Goal: Information Seeking & Learning: Learn about a topic

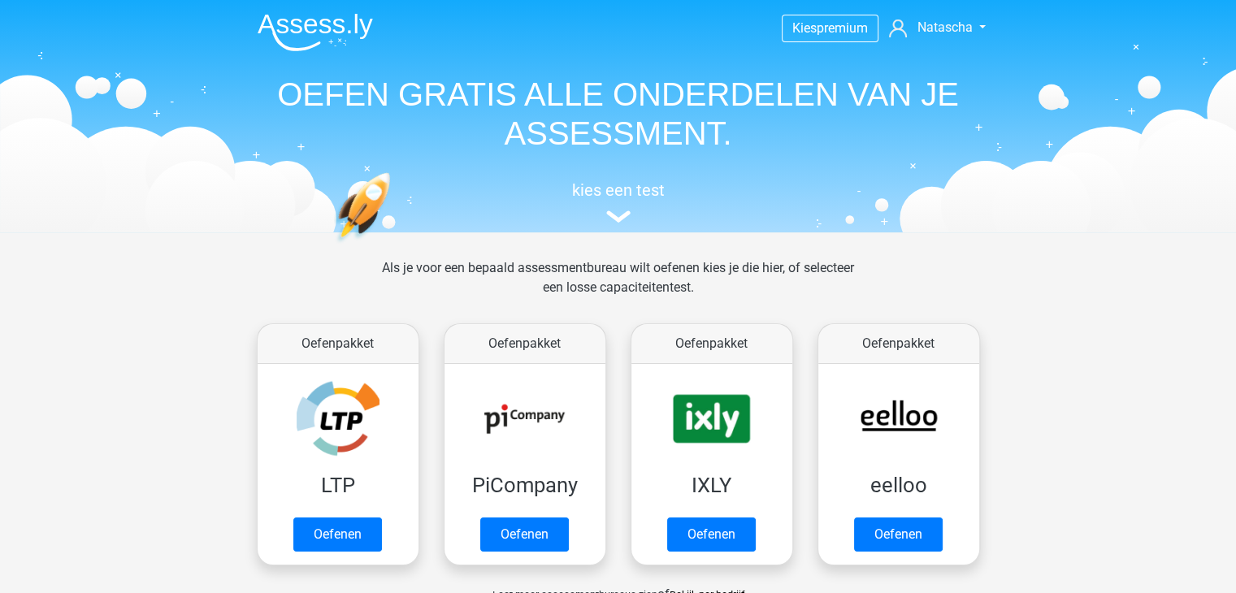
drag, startPoint x: 1086, startPoint y: 1, endPoint x: 1248, endPoint y: 26, distance: 163.7
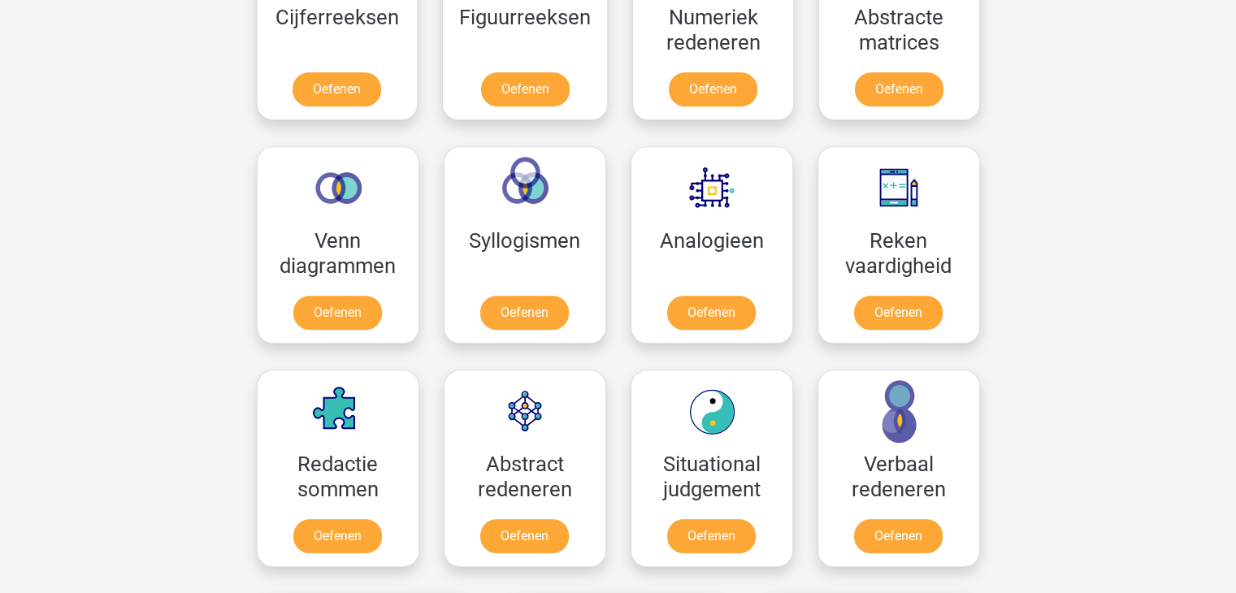
scroll to position [724, 0]
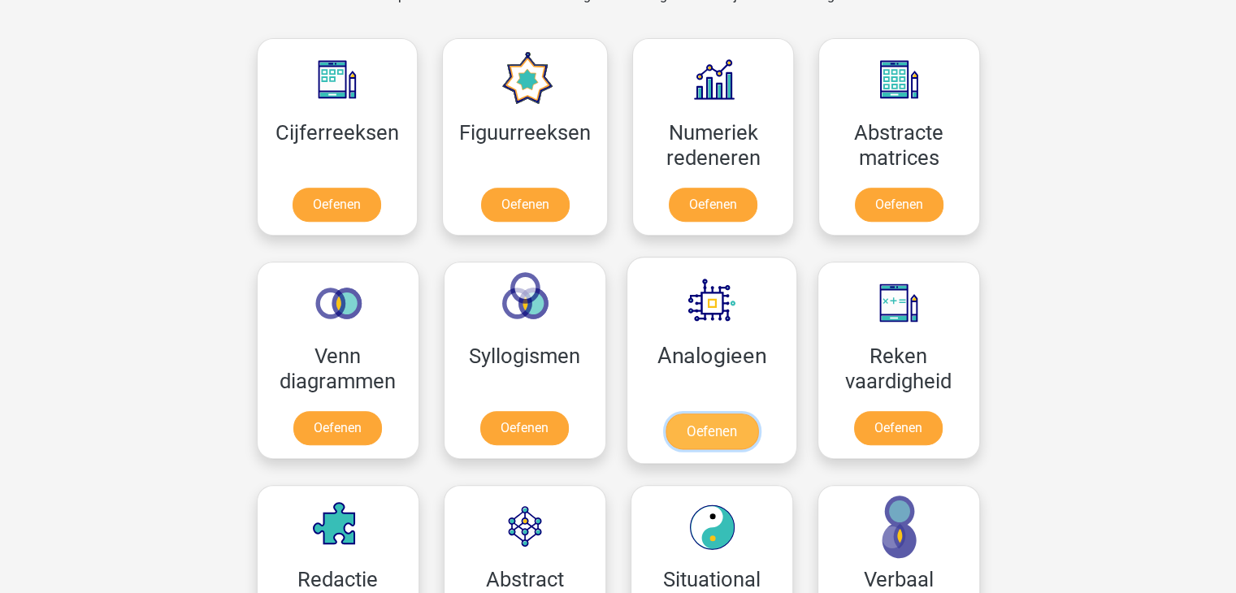
click at [744, 414] on link "Oefenen" at bounding box center [711, 432] width 93 height 36
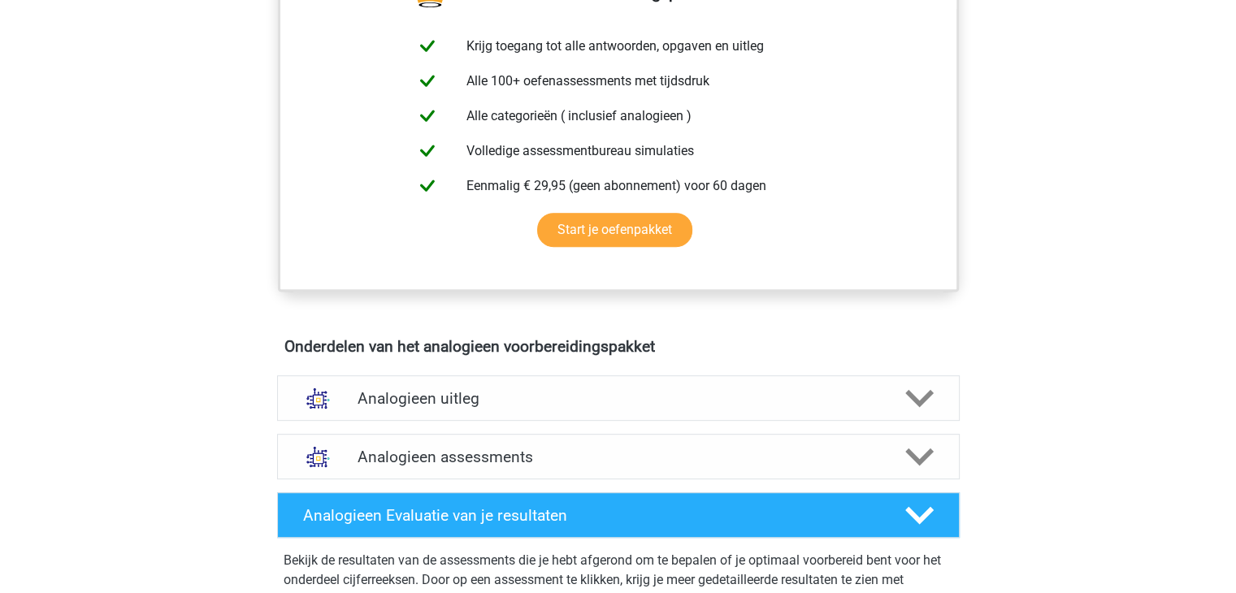
scroll to position [761, 0]
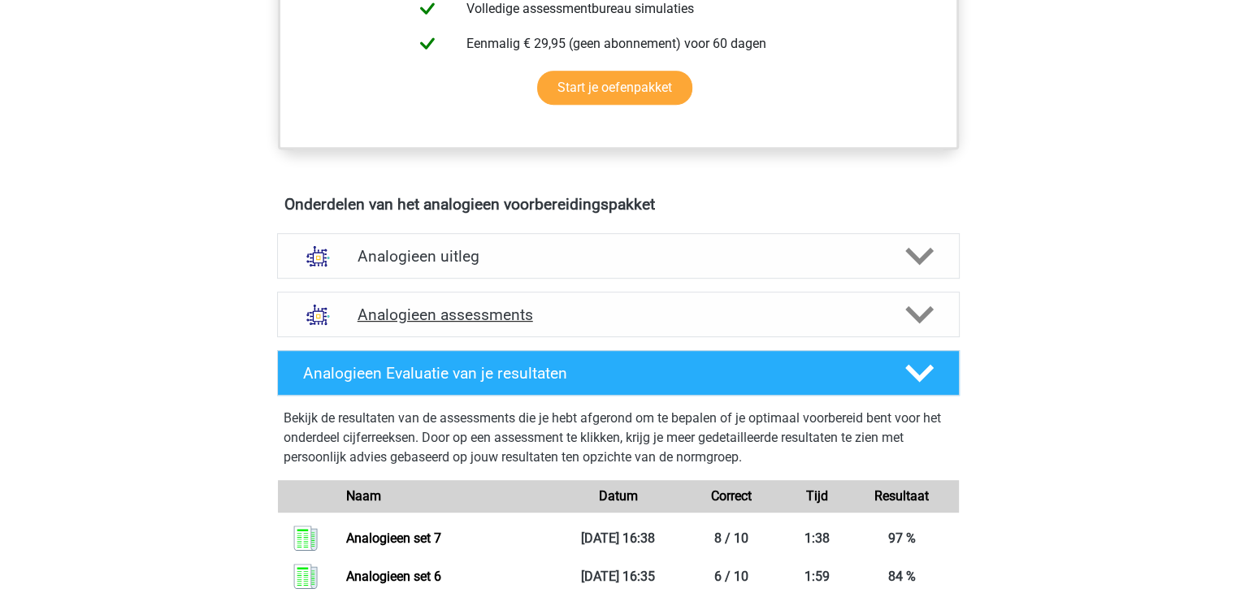
click at [948, 306] on div "Analogieen assessments" at bounding box center [618, 315] width 683 height 46
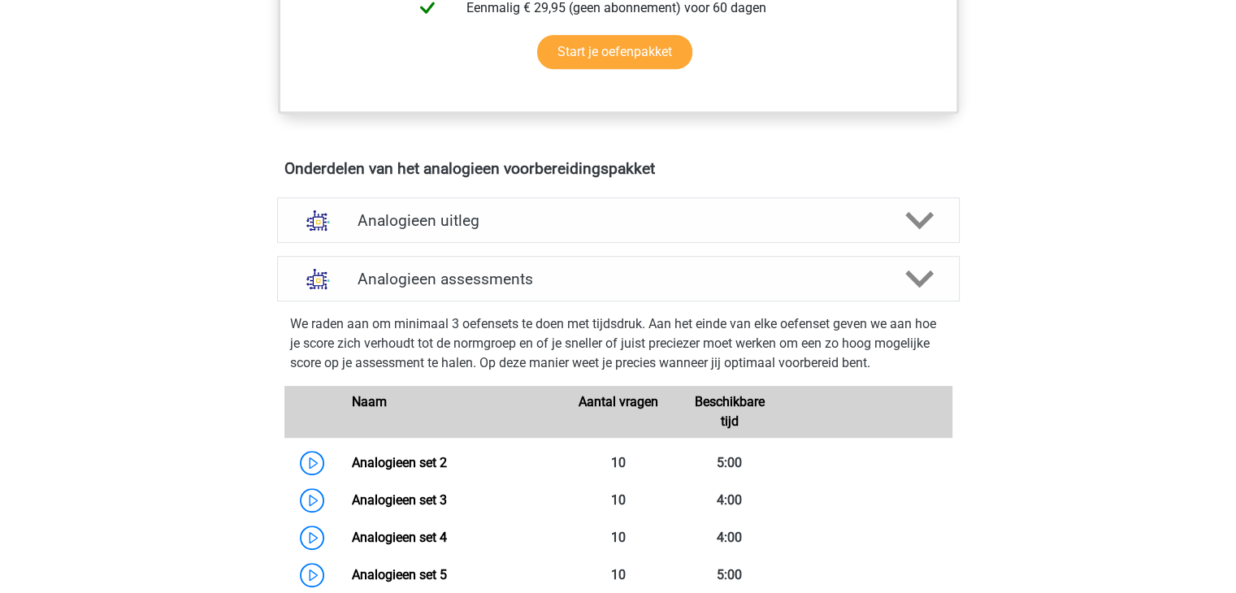
scroll to position [787, 0]
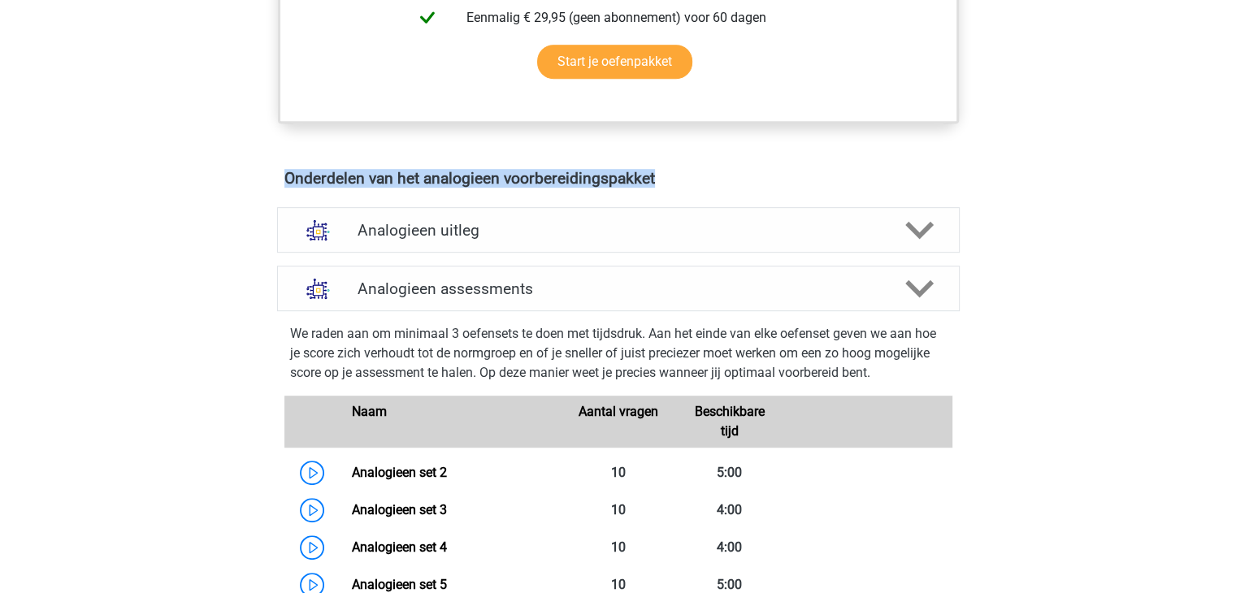
drag, startPoint x: 1235, startPoint y: 134, endPoint x: 1235, endPoint y: 167, distance: 33.3
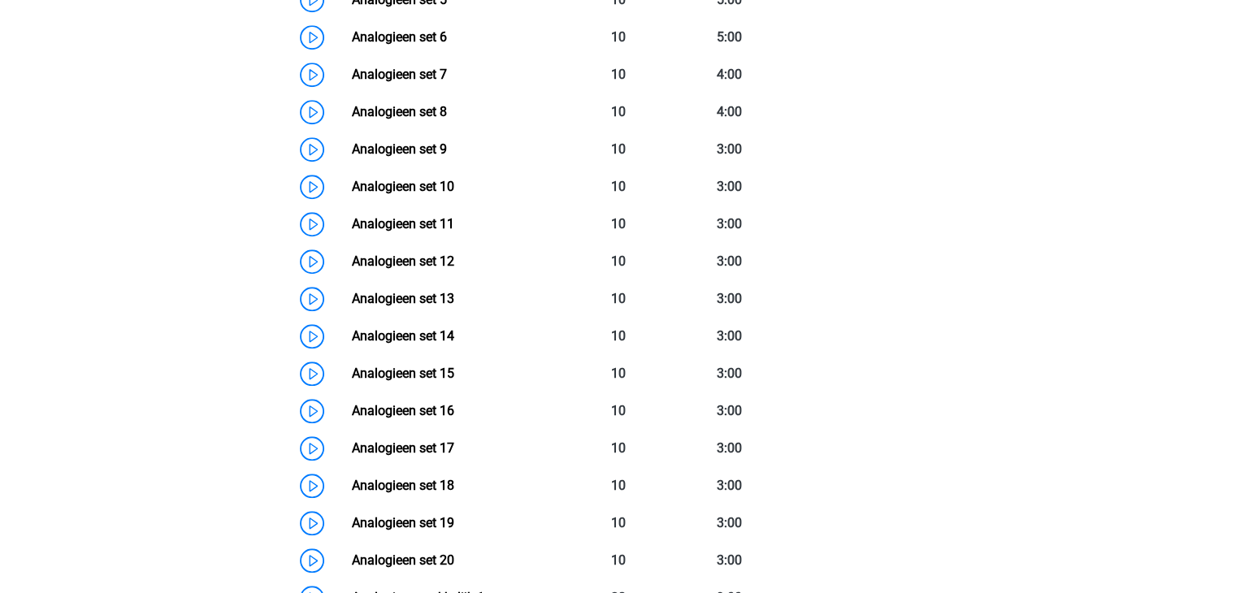
scroll to position [1308, 0]
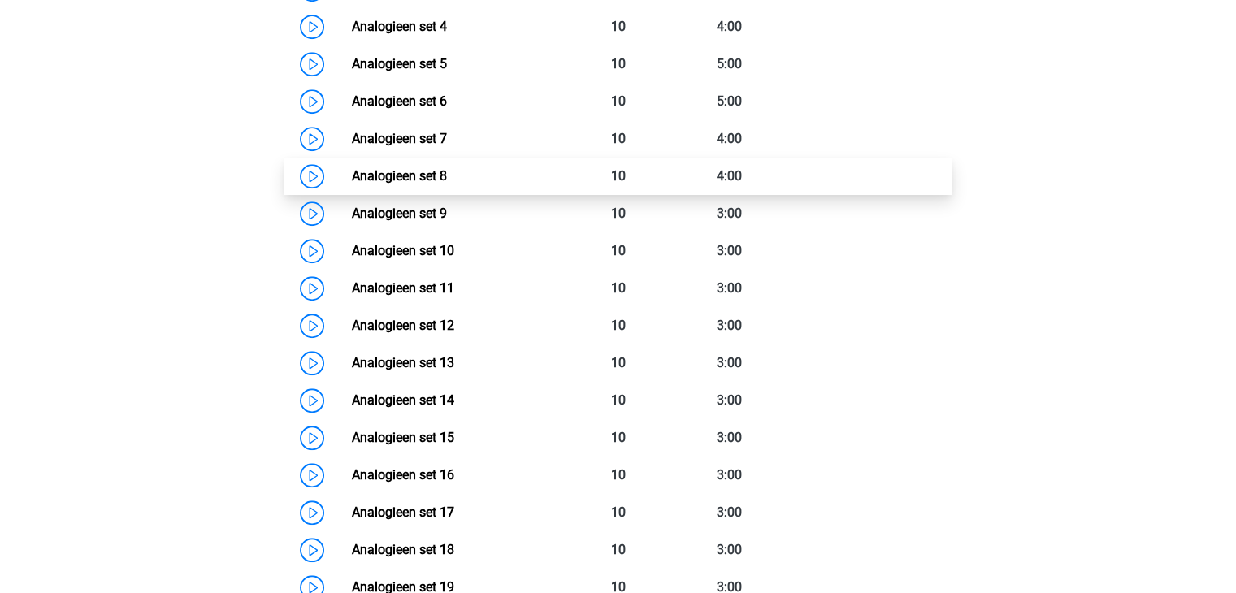
click at [447, 171] on link "Analogieen set 8" at bounding box center [399, 175] width 95 height 15
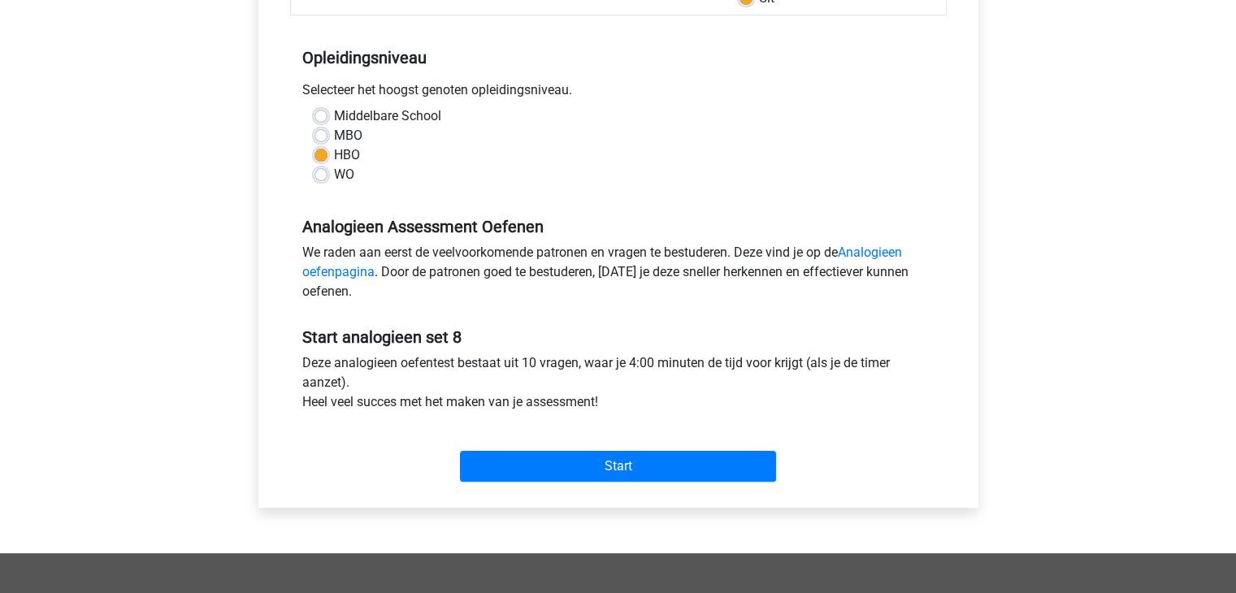
scroll to position [309, 0]
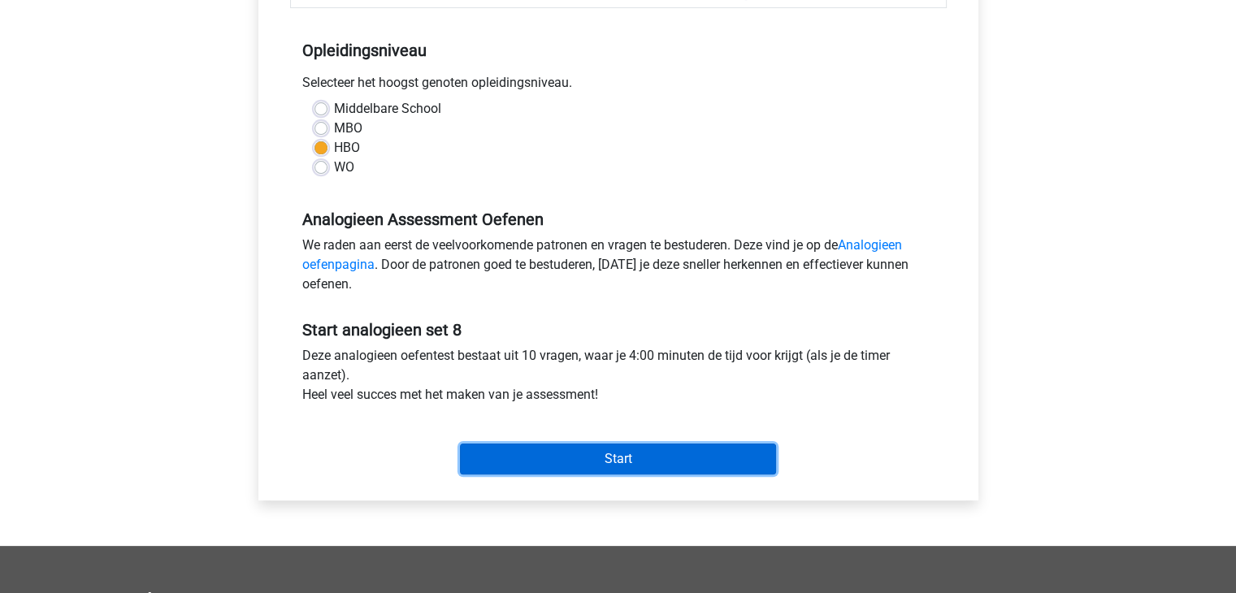
click at [624, 451] on input "Start" at bounding box center [618, 459] width 316 height 31
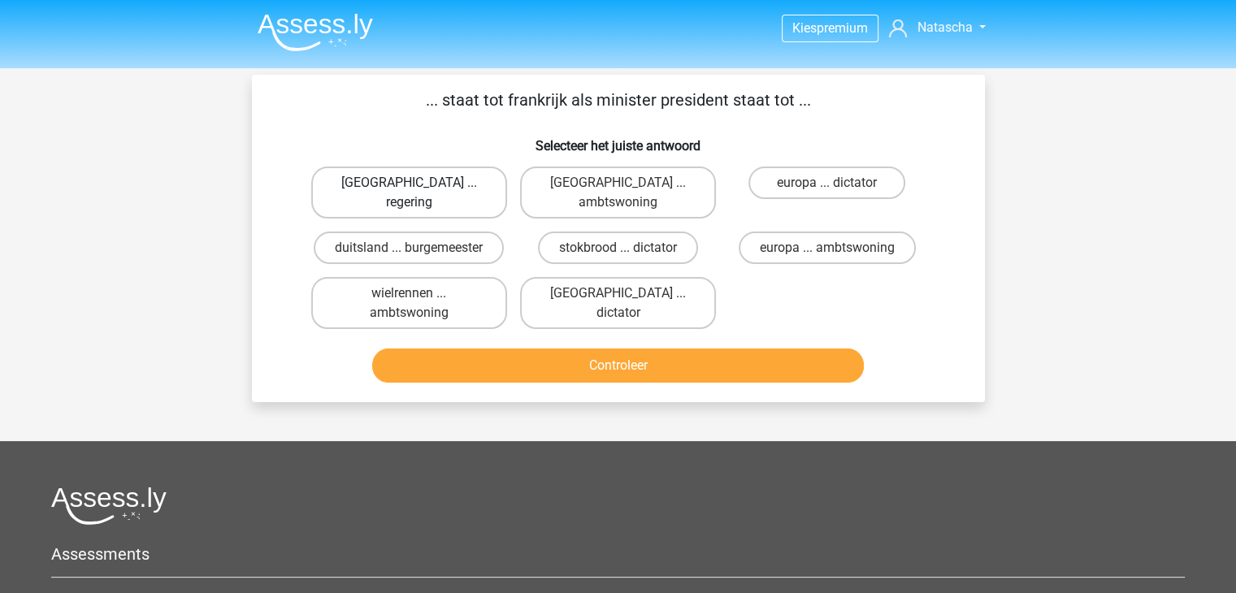
click at [468, 188] on label "parijs ... regering" at bounding box center [409, 193] width 196 height 52
click at [419, 188] on input "parijs ... regering" at bounding box center [414, 188] width 11 height 11
radio input "true"
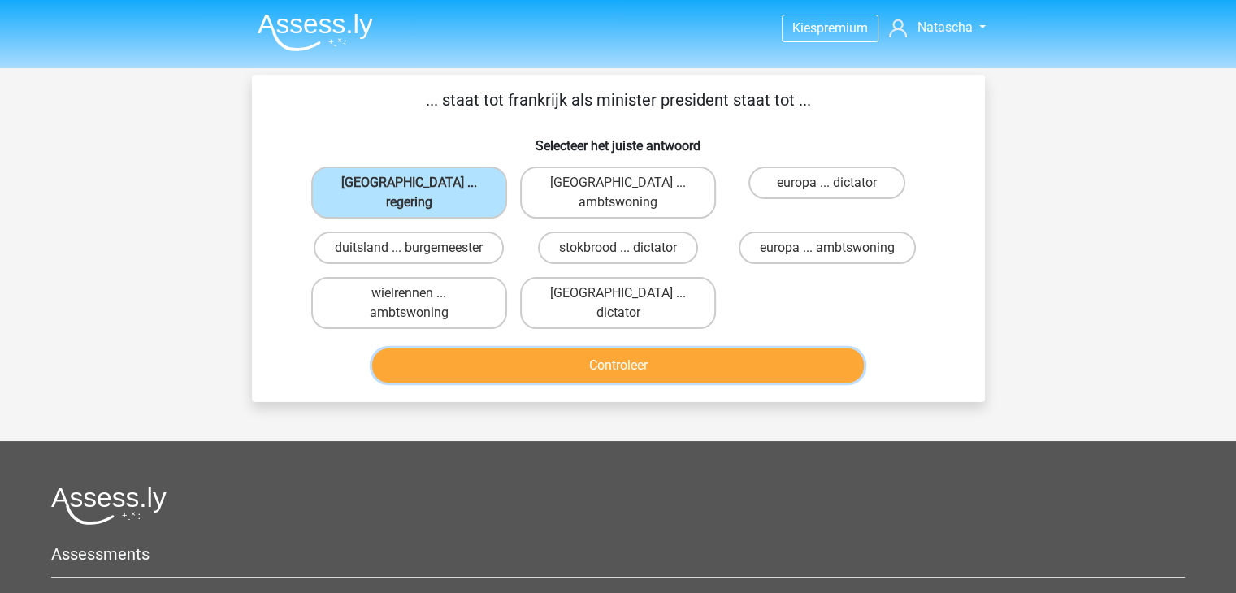
click at [598, 349] on button "Controleer" at bounding box center [618, 366] width 492 height 34
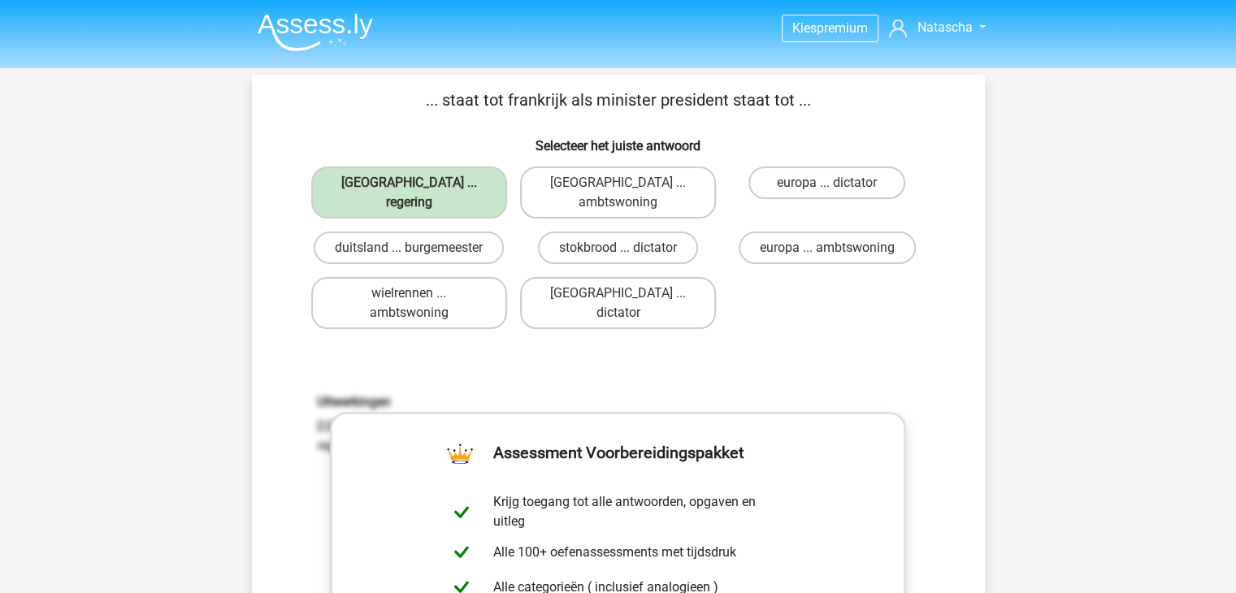
scroll to position [519, 0]
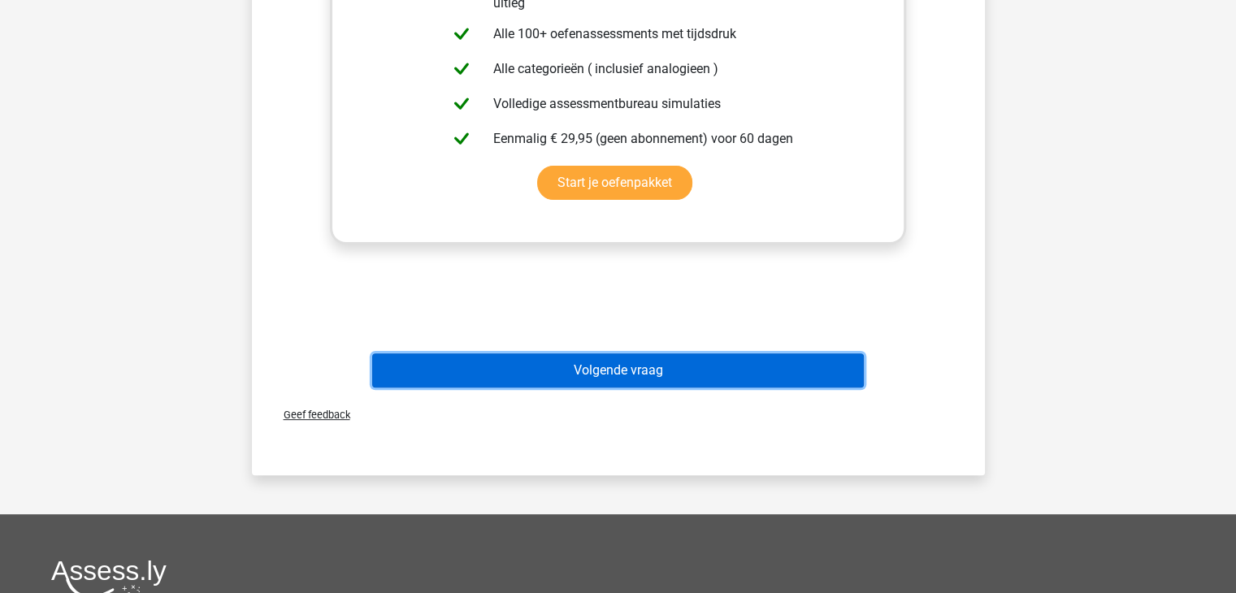
click at [663, 354] on button "Volgende vraag" at bounding box center [618, 371] width 492 height 34
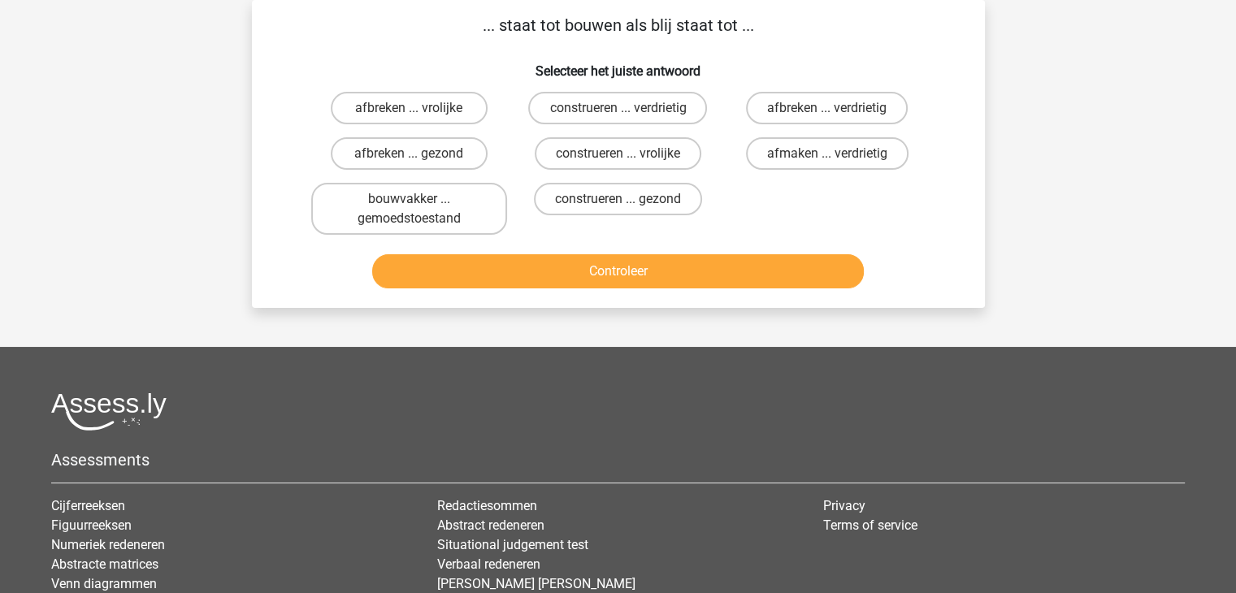
scroll to position [75, 0]
click at [878, 119] on label "afbreken ... verdrietig" at bounding box center [827, 108] width 162 height 33
click at [838, 119] on input "afbreken ... verdrietig" at bounding box center [832, 113] width 11 height 11
radio input "true"
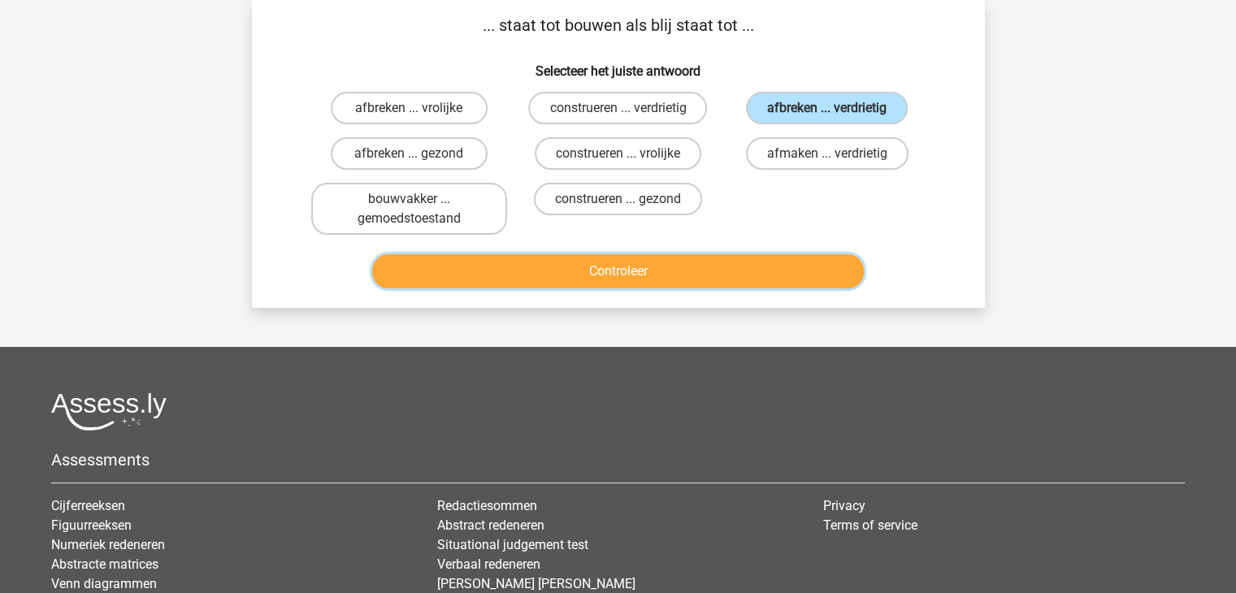
click at [741, 267] on button "Controleer" at bounding box center [618, 271] width 492 height 34
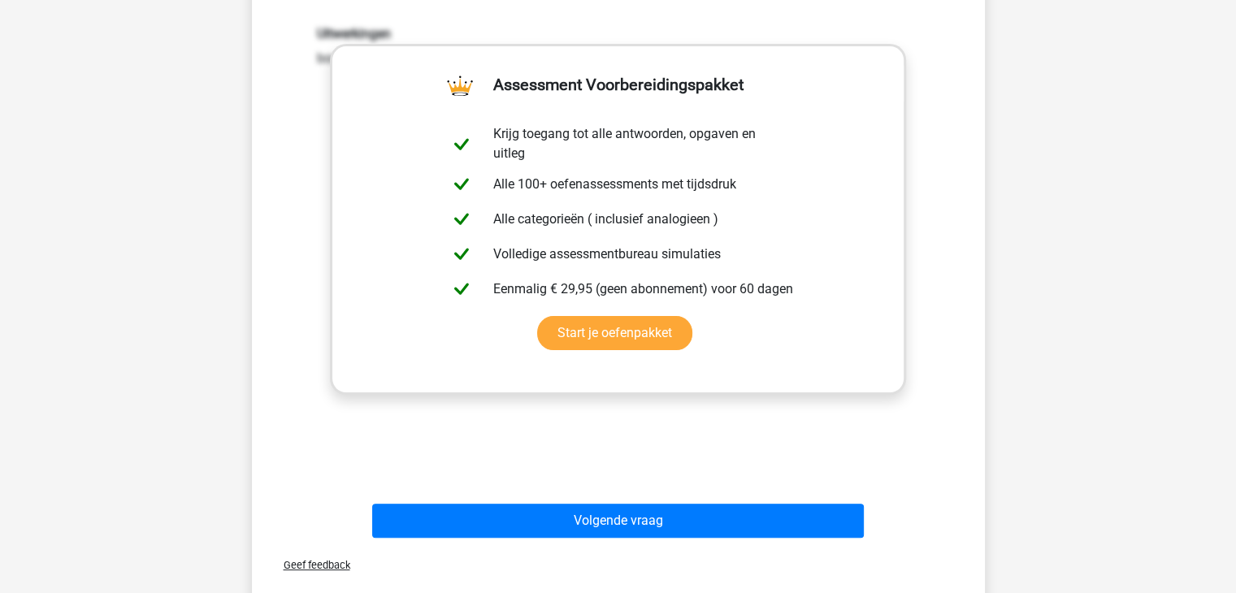
scroll to position [396, 0]
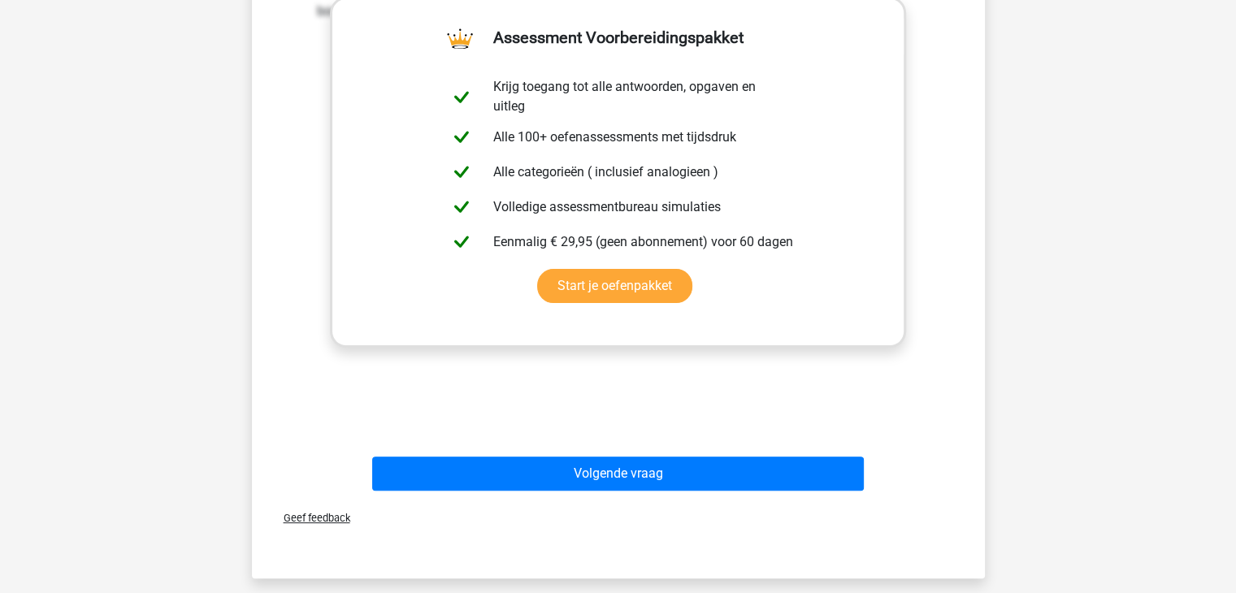
click at [692, 454] on div "Volgende vraag" at bounding box center [618, 471] width 681 height 54
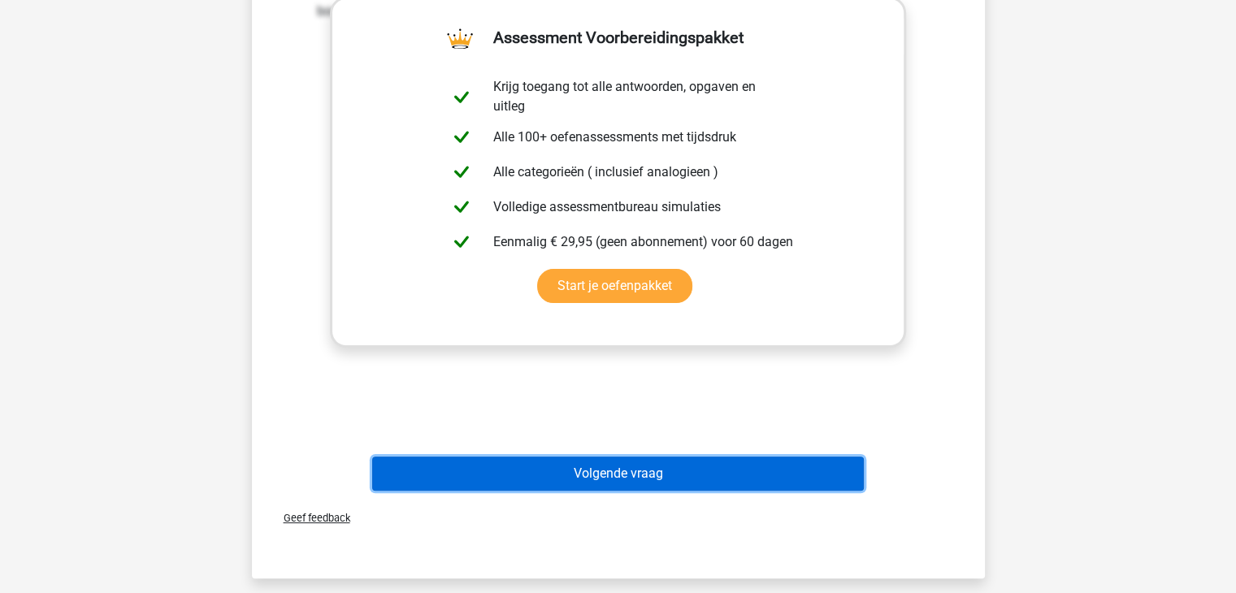
click at [691, 462] on button "Volgende vraag" at bounding box center [618, 474] width 492 height 34
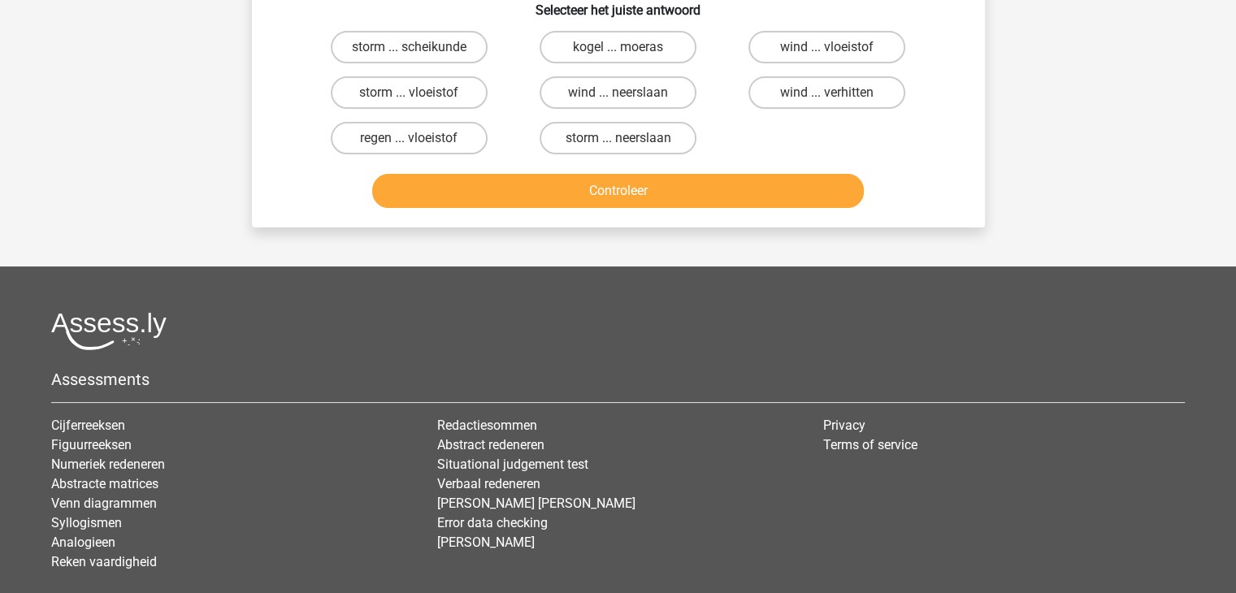
scroll to position [75, 0]
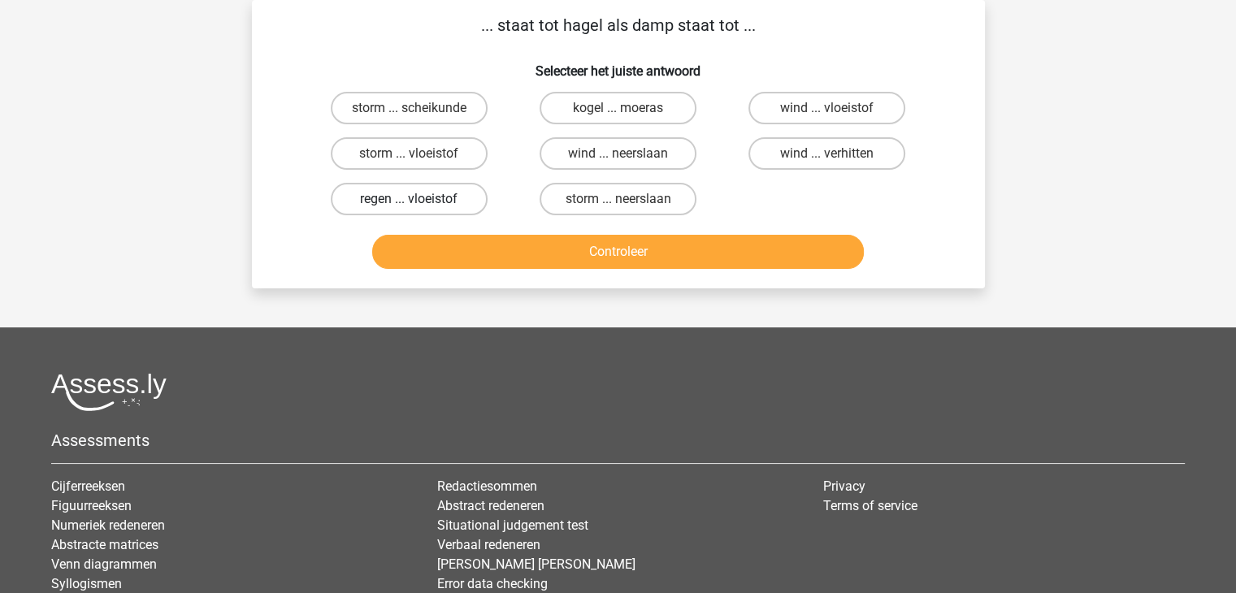
click at [413, 196] on label "regen ... vloeistof" at bounding box center [409, 199] width 157 height 33
click at [413, 199] on input "regen ... vloeistof" at bounding box center [414, 204] width 11 height 11
radio input "true"
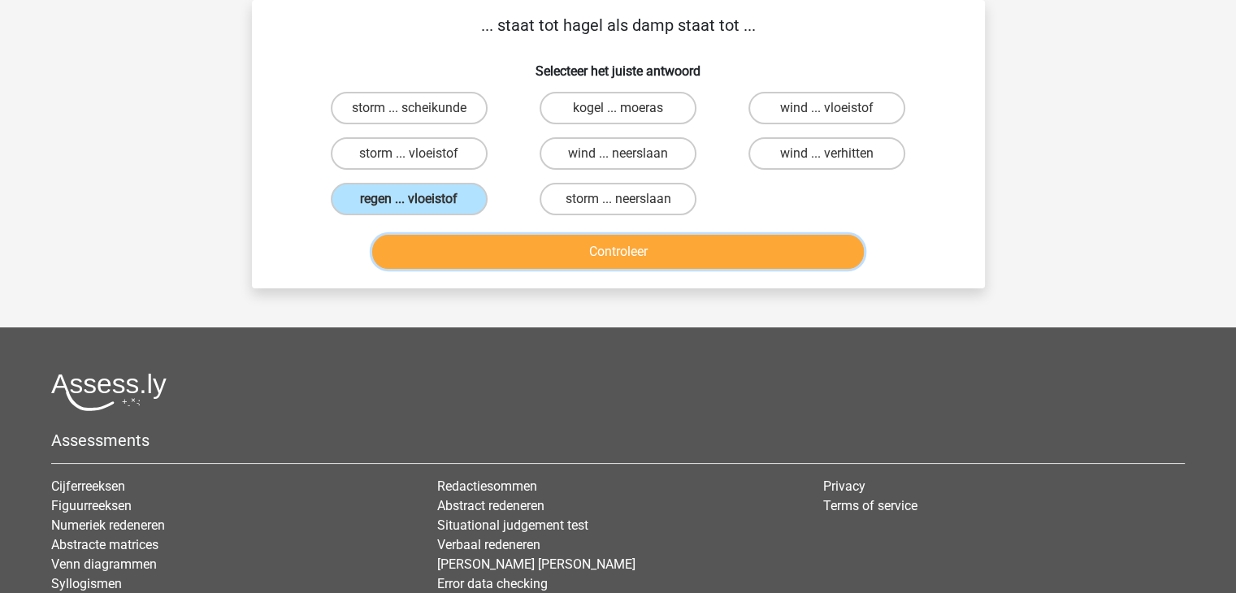
click at [618, 247] on button "Controleer" at bounding box center [618, 252] width 492 height 34
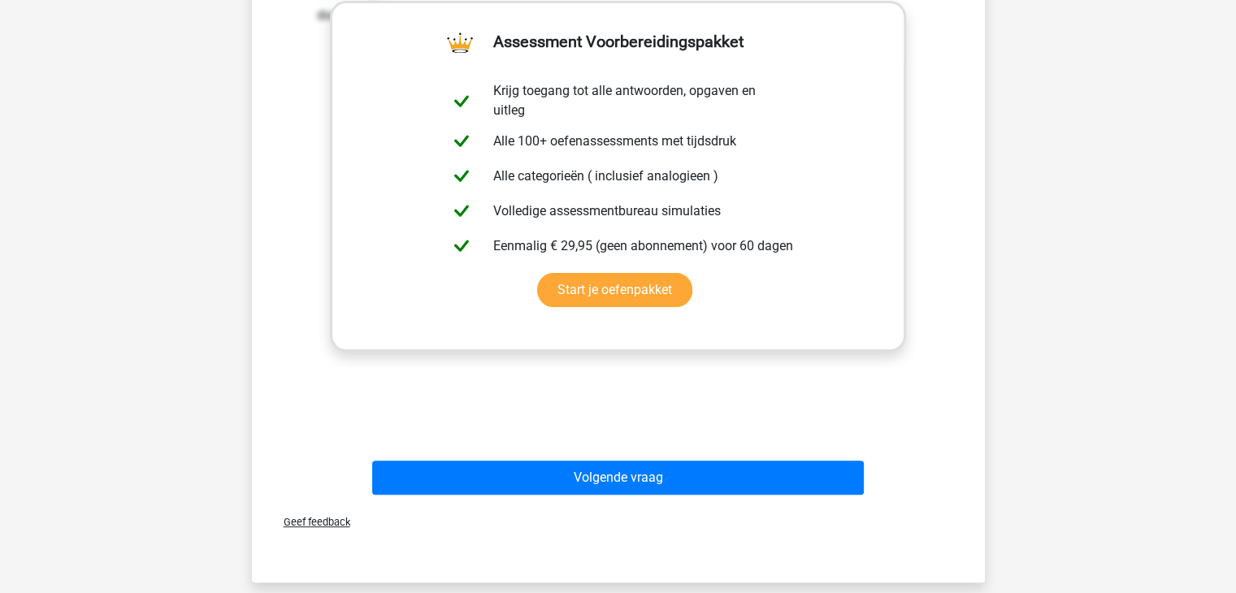
scroll to position [445, 0]
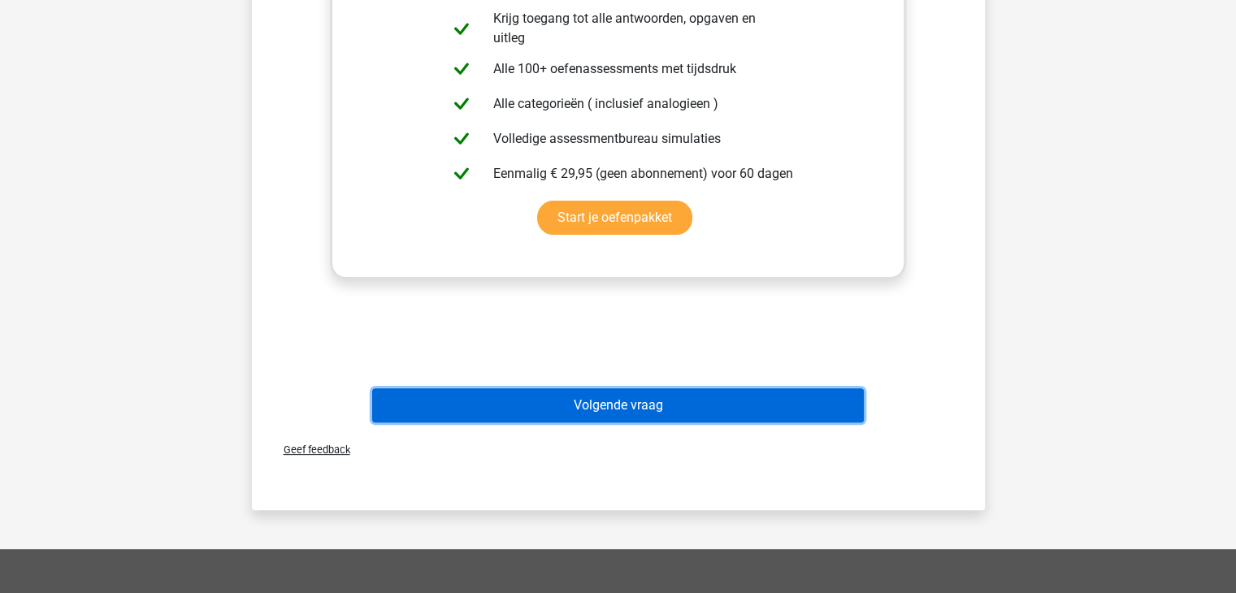
click at [642, 401] on button "Volgende vraag" at bounding box center [618, 405] width 492 height 34
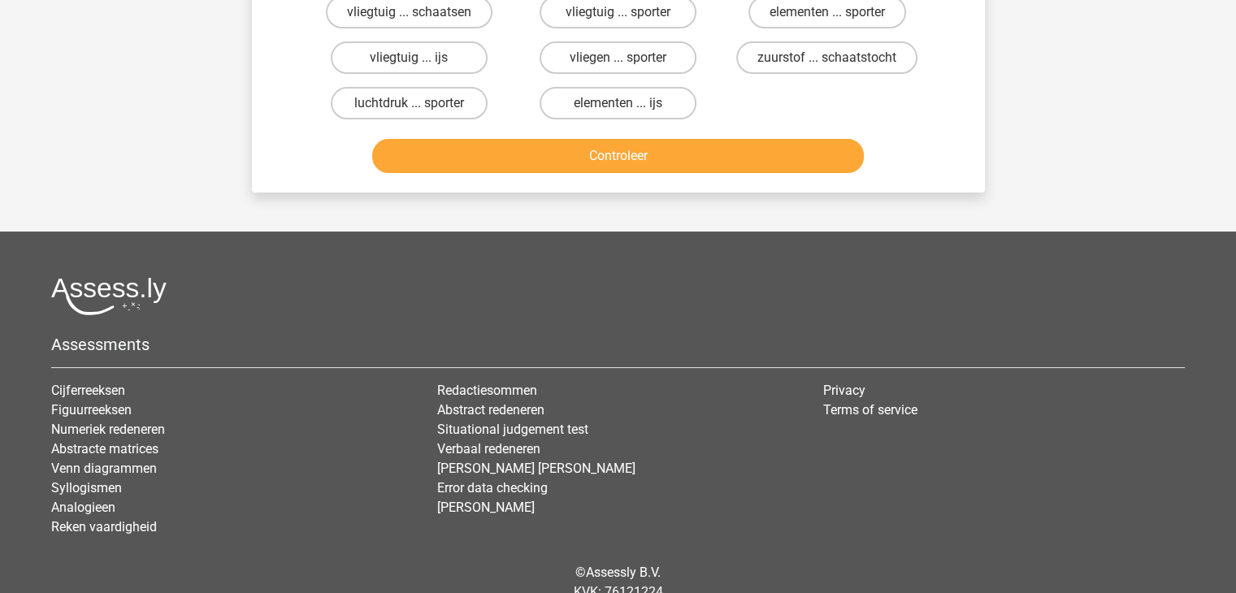
scroll to position [75, 0]
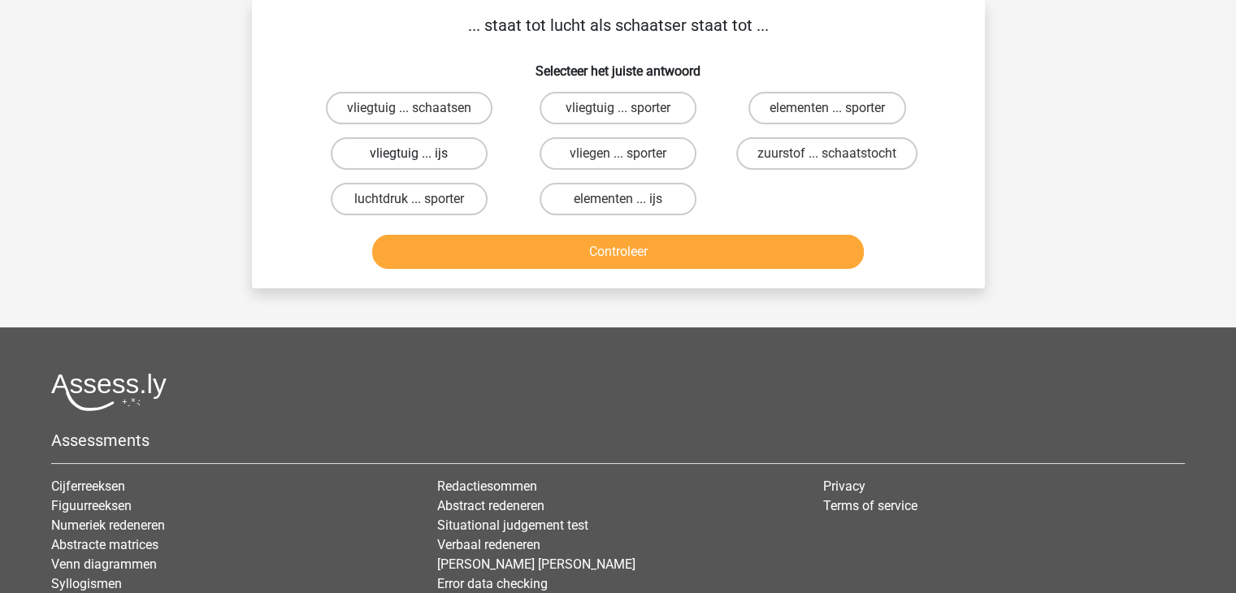
click at [445, 150] on label "vliegtuig ... ijs" at bounding box center [409, 153] width 157 height 33
click at [419, 154] on input "vliegtuig ... ijs" at bounding box center [414, 159] width 11 height 11
radio input "true"
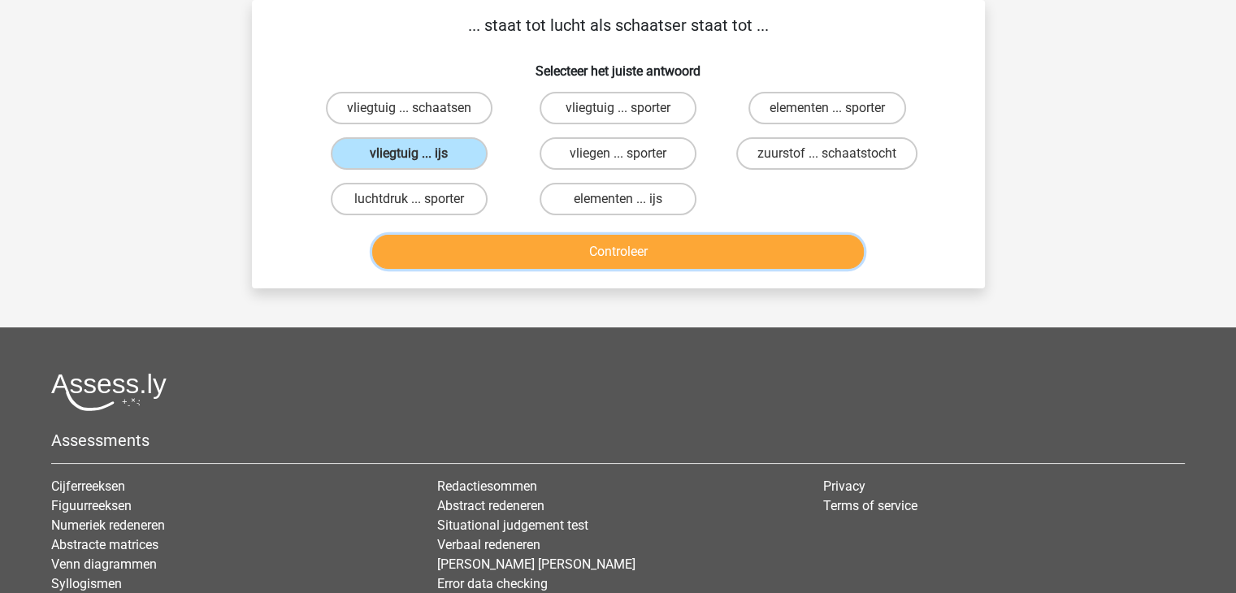
click at [643, 249] on button "Controleer" at bounding box center [618, 252] width 492 height 34
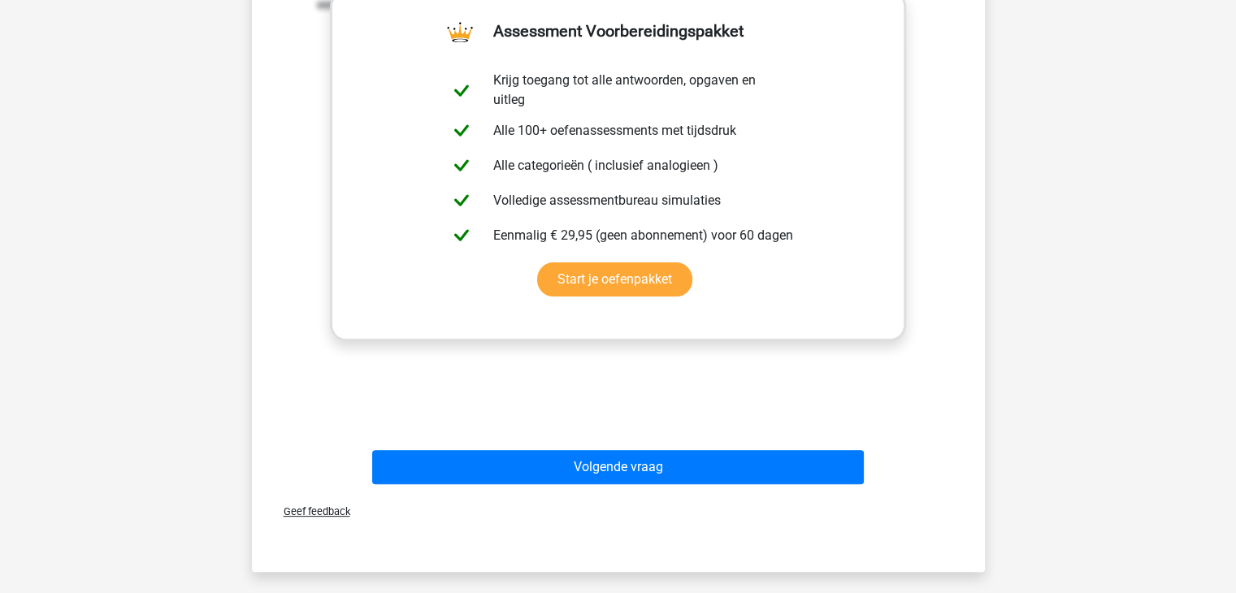
scroll to position [449, 0]
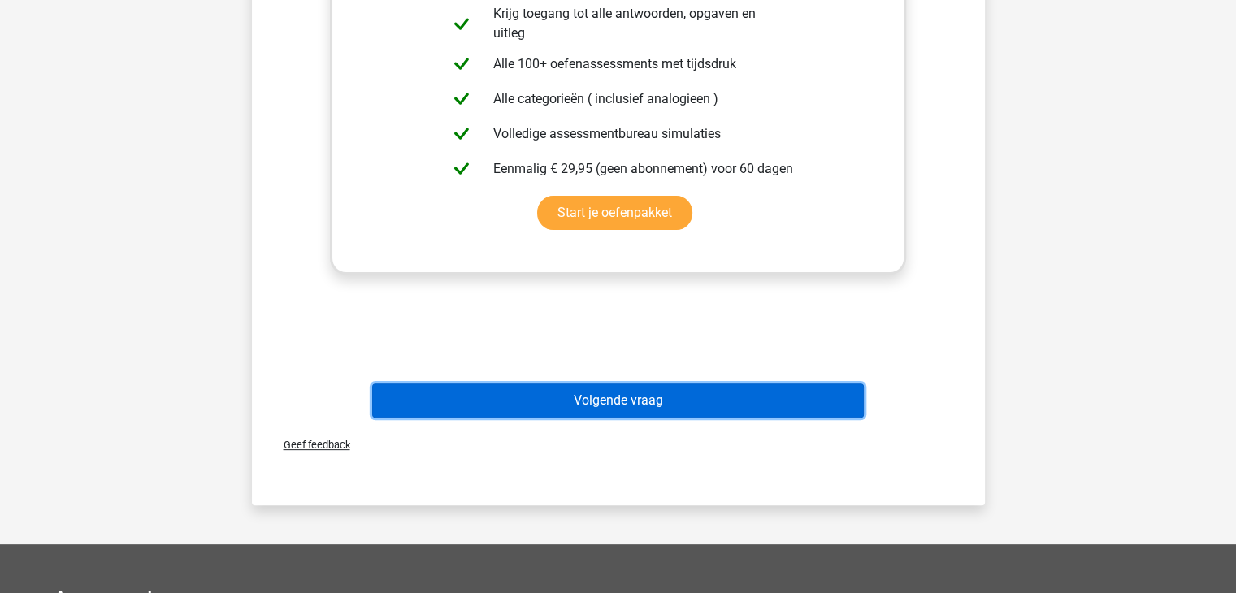
click at [693, 404] on button "Volgende vraag" at bounding box center [618, 401] width 492 height 34
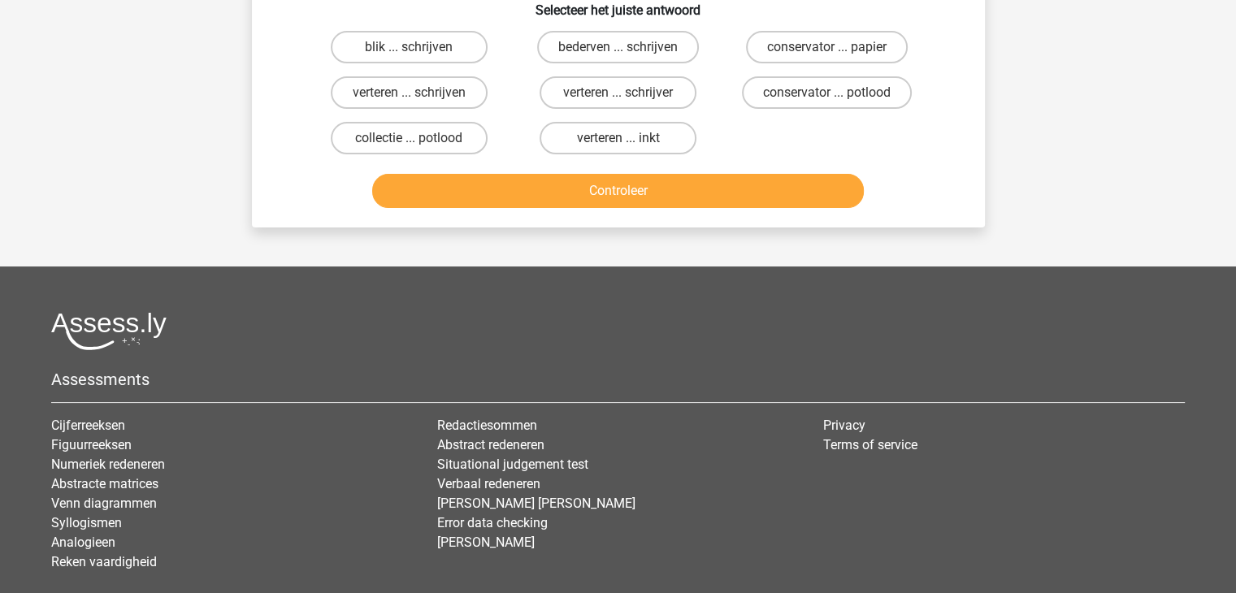
scroll to position [75, 0]
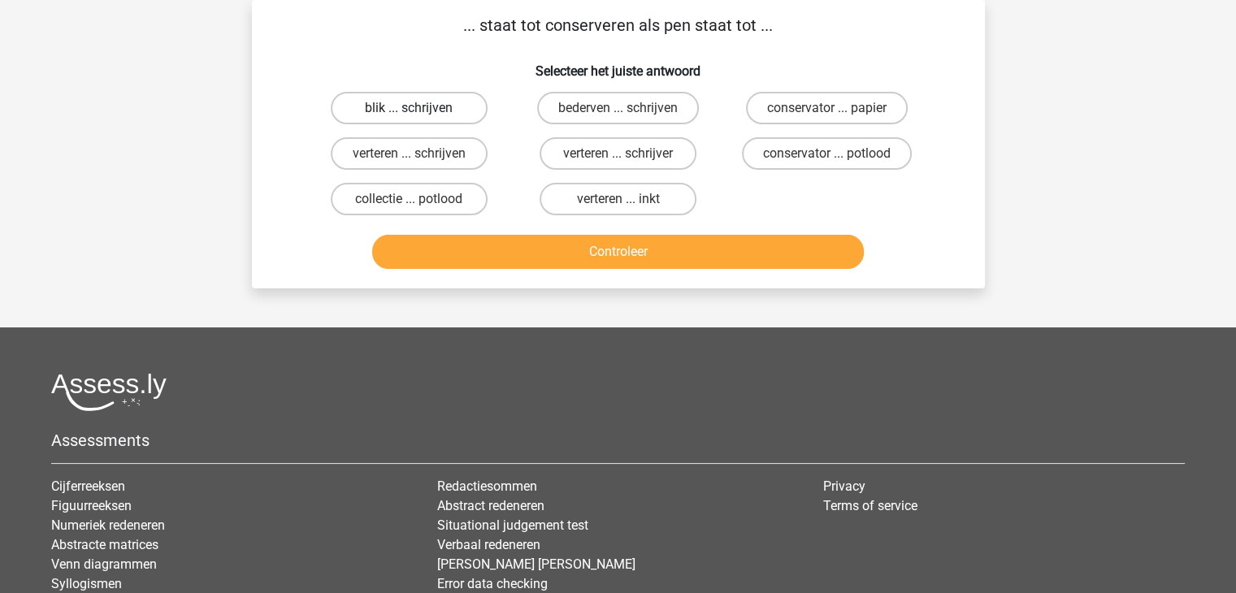
click at [447, 111] on label "blik ... schrijven" at bounding box center [409, 108] width 157 height 33
click at [419, 111] on input "blik ... schrijven" at bounding box center [414, 113] width 11 height 11
radio input "true"
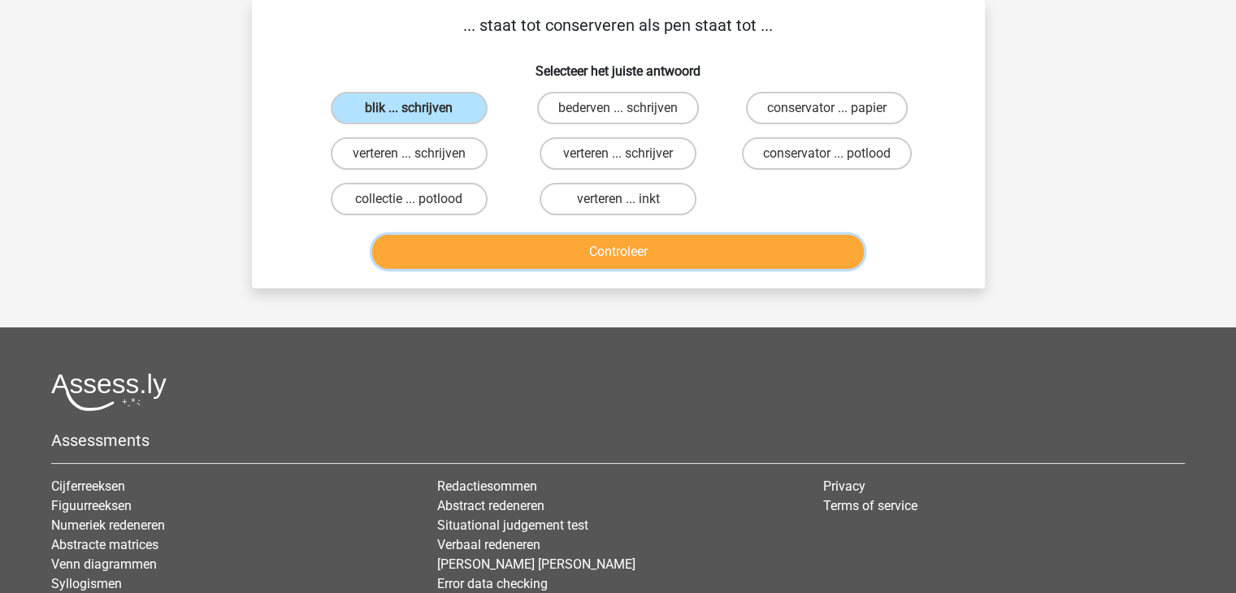
click at [636, 252] on button "Controleer" at bounding box center [618, 252] width 492 height 34
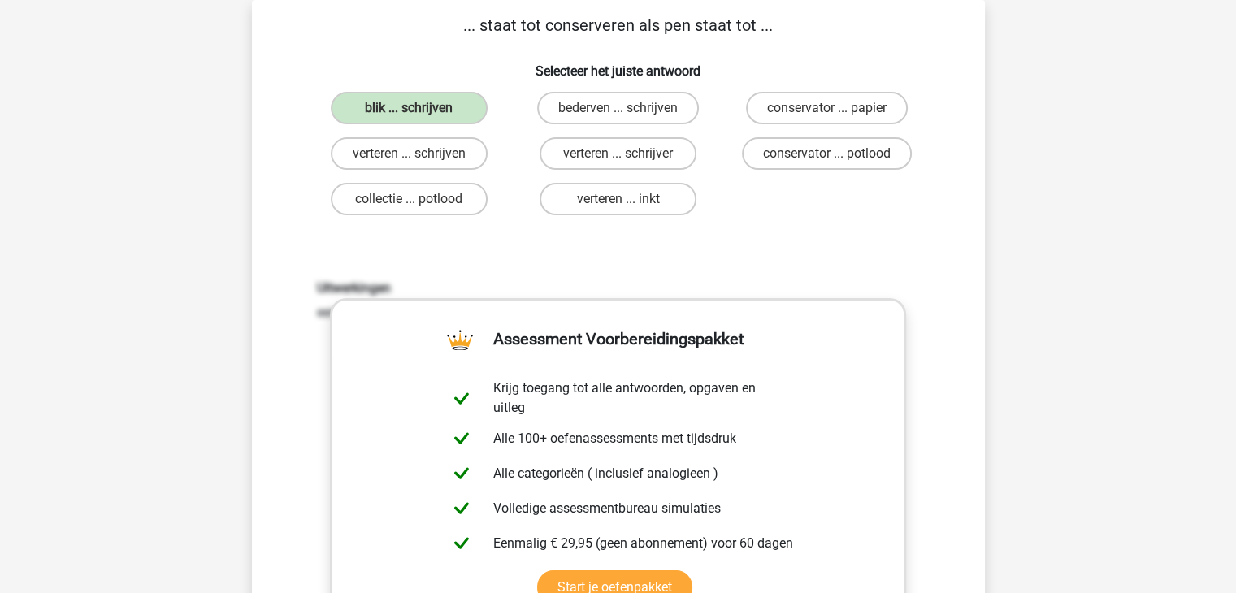
scroll to position [593, 0]
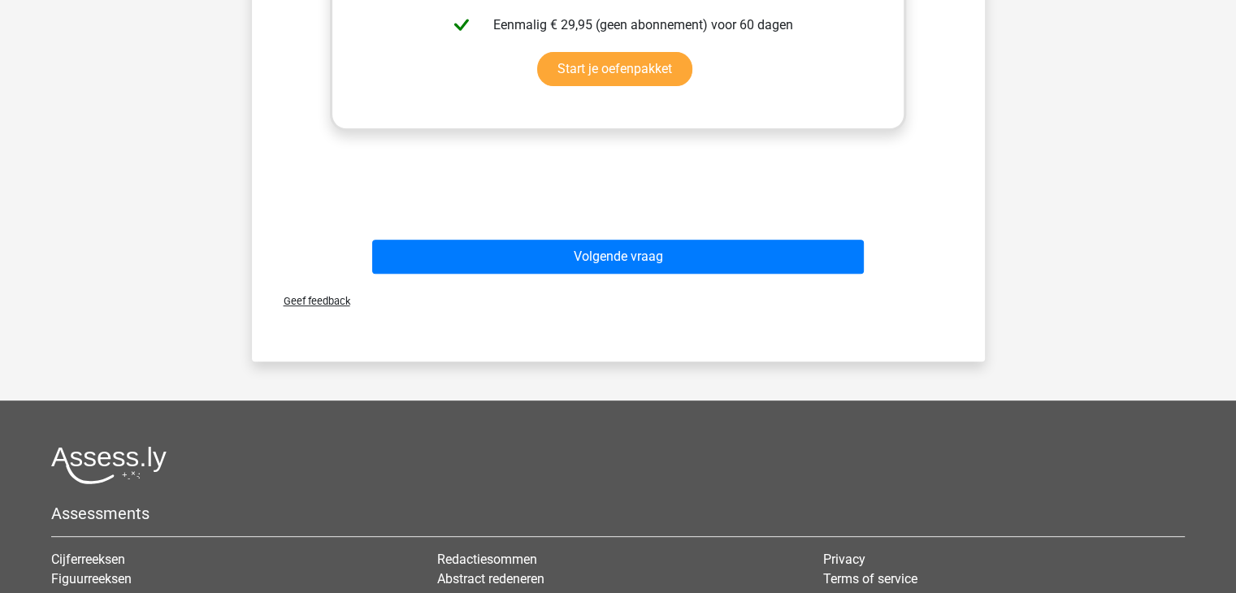
click at [828, 276] on div "Volgende vraag" at bounding box center [618, 260] width 627 height 41
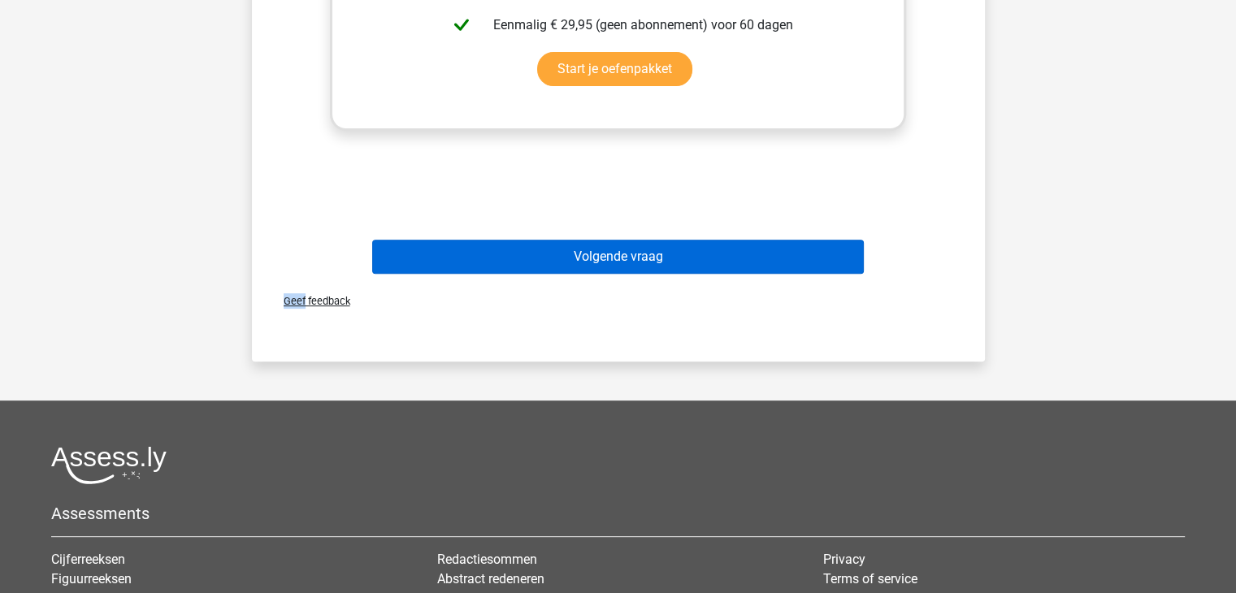
drag, startPoint x: 828, startPoint y: 276, endPoint x: 783, endPoint y: 271, distance: 45.1
click at [783, 271] on div "Volgende vraag" at bounding box center [618, 260] width 627 height 41
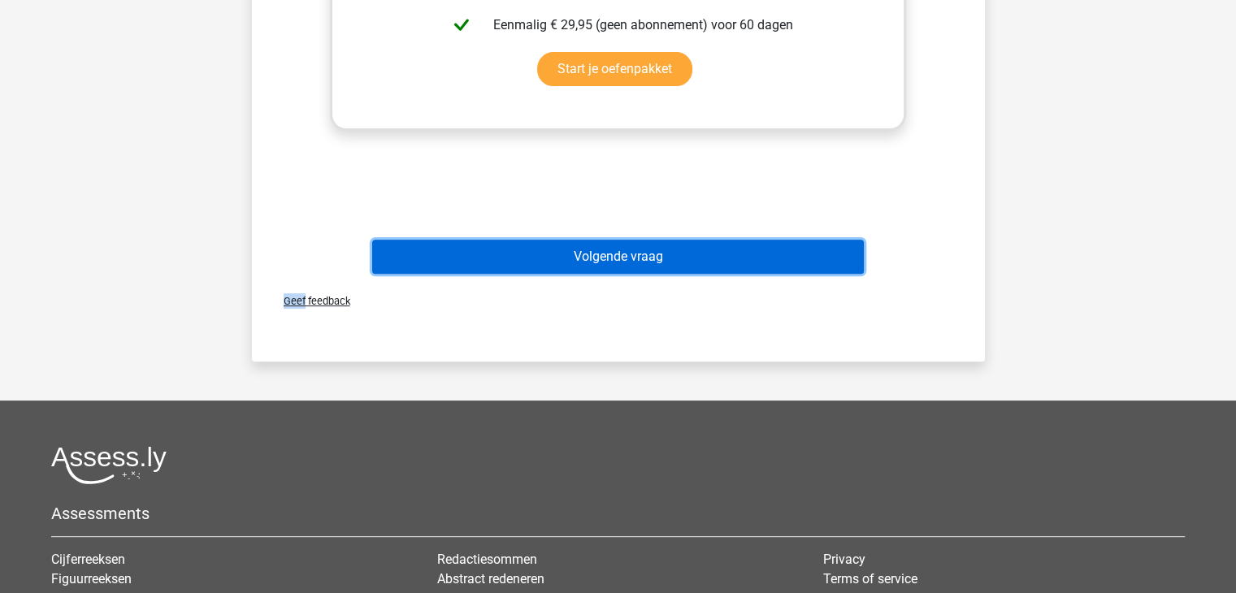
click at [783, 271] on button "Volgende vraag" at bounding box center [618, 257] width 492 height 34
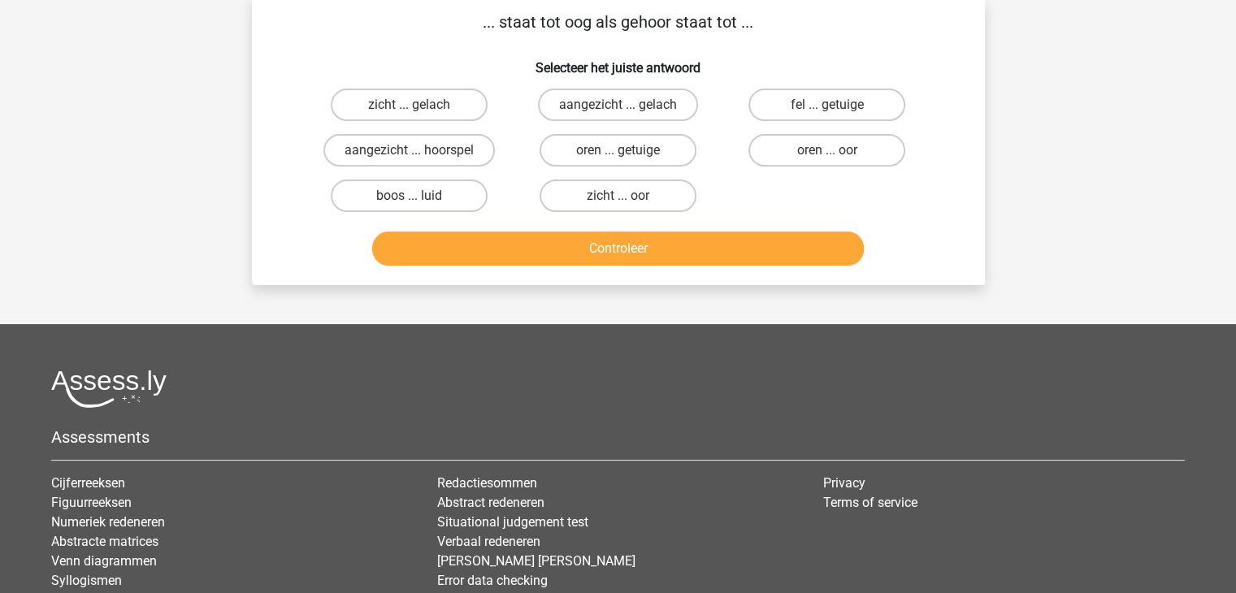
scroll to position [75, 0]
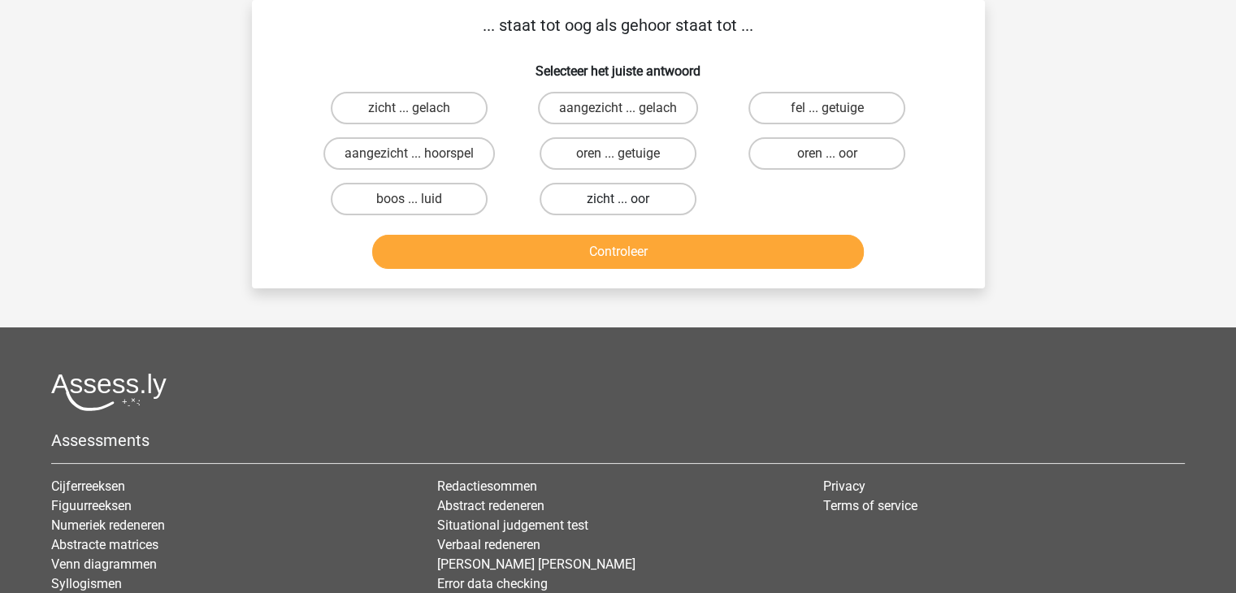
click at [647, 205] on label "zicht ... oor" at bounding box center [618, 199] width 157 height 33
click at [628, 205] on input "zicht ... oor" at bounding box center [623, 204] width 11 height 11
radio input "true"
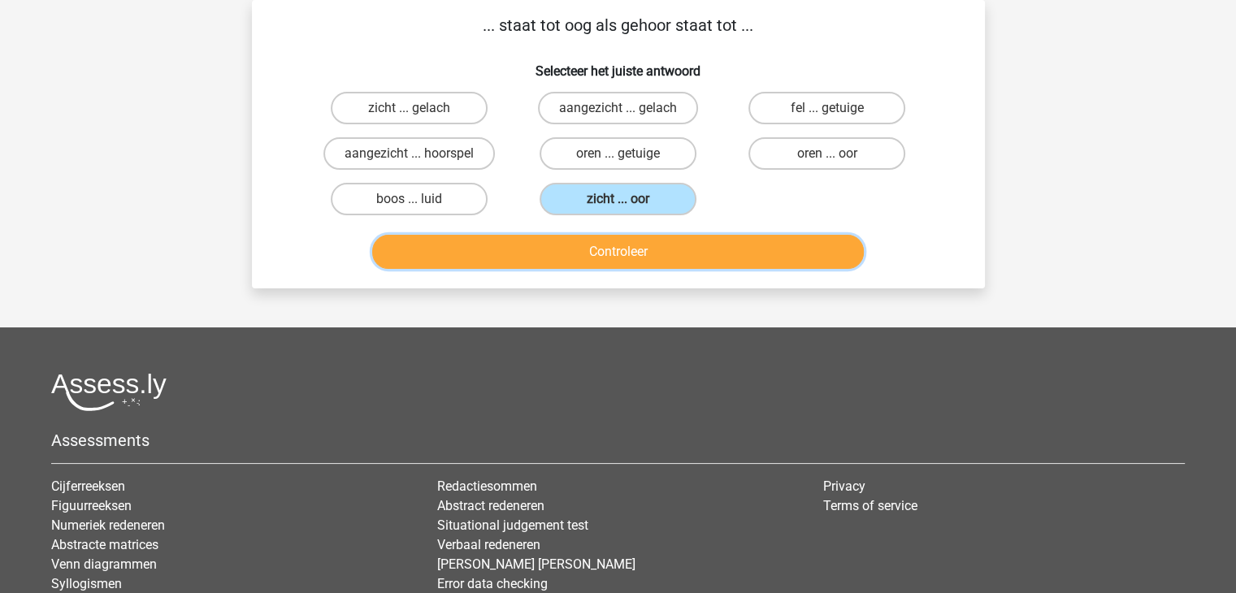
click at [683, 253] on button "Controleer" at bounding box center [618, 252] width 492 height 34
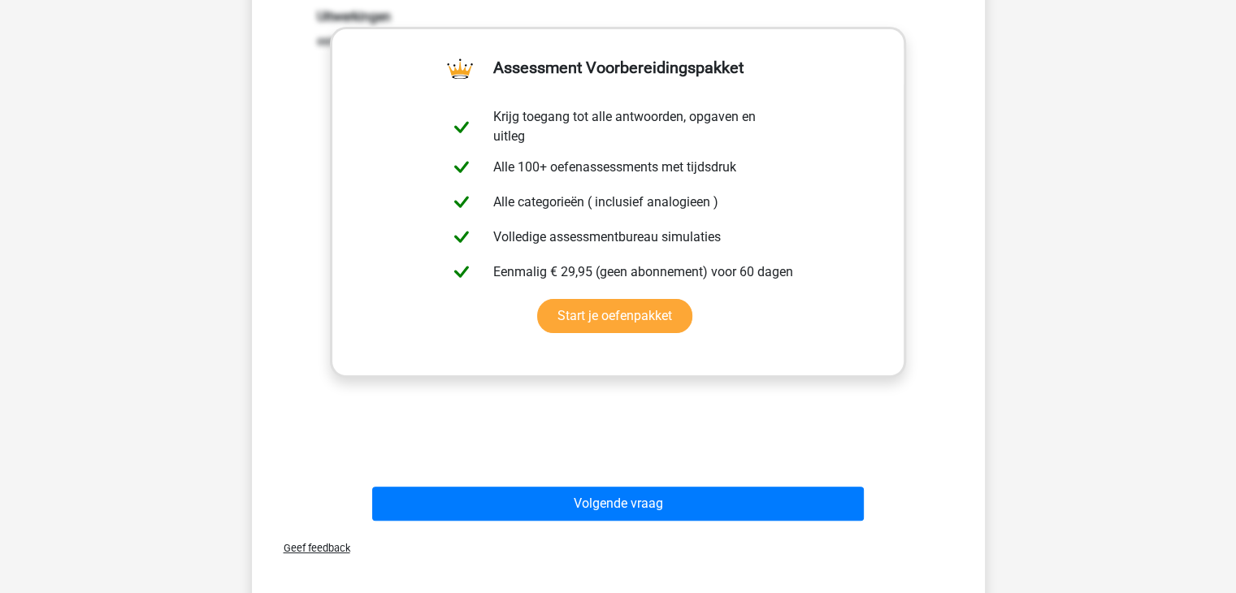
scroll to position [366, 0]
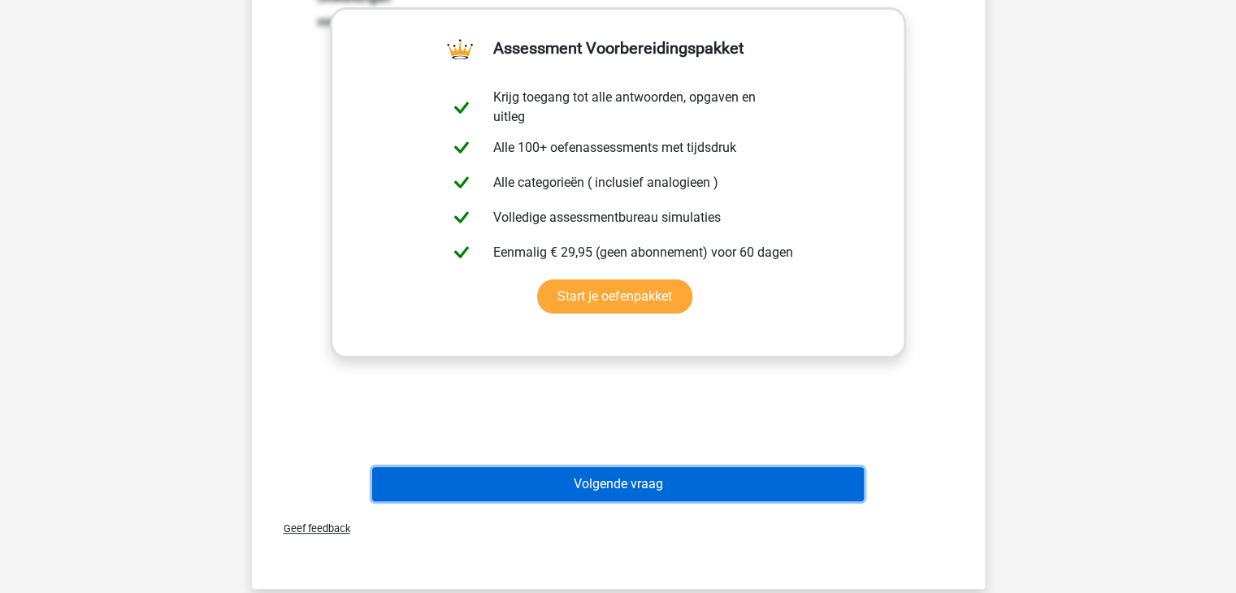
click at [575, 474] on button "Volgende vraag" at bounding box center [618, 484] width 492 height 34
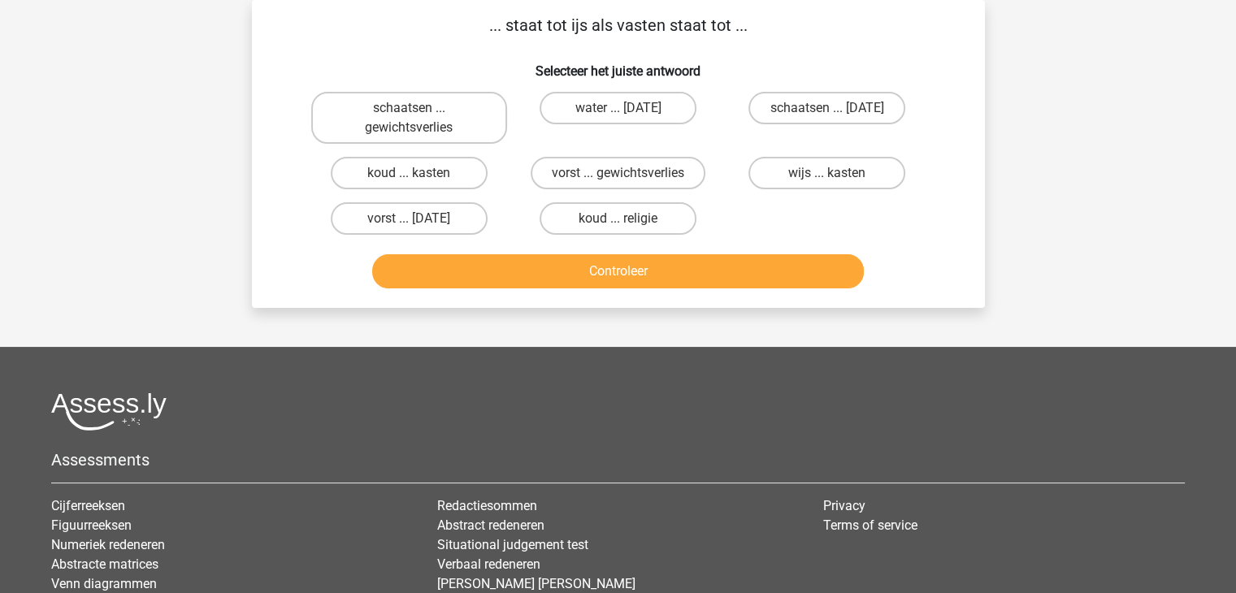
scroll to position [75, 0]
click at [867, 169] on label "wijs ... kasten" at bounding box center [827, 173] width 157 height 33
click at [838, 173] on input "wijs ... kasten" at bounding box center [832, 178] width 11 height 11
radio input "true"
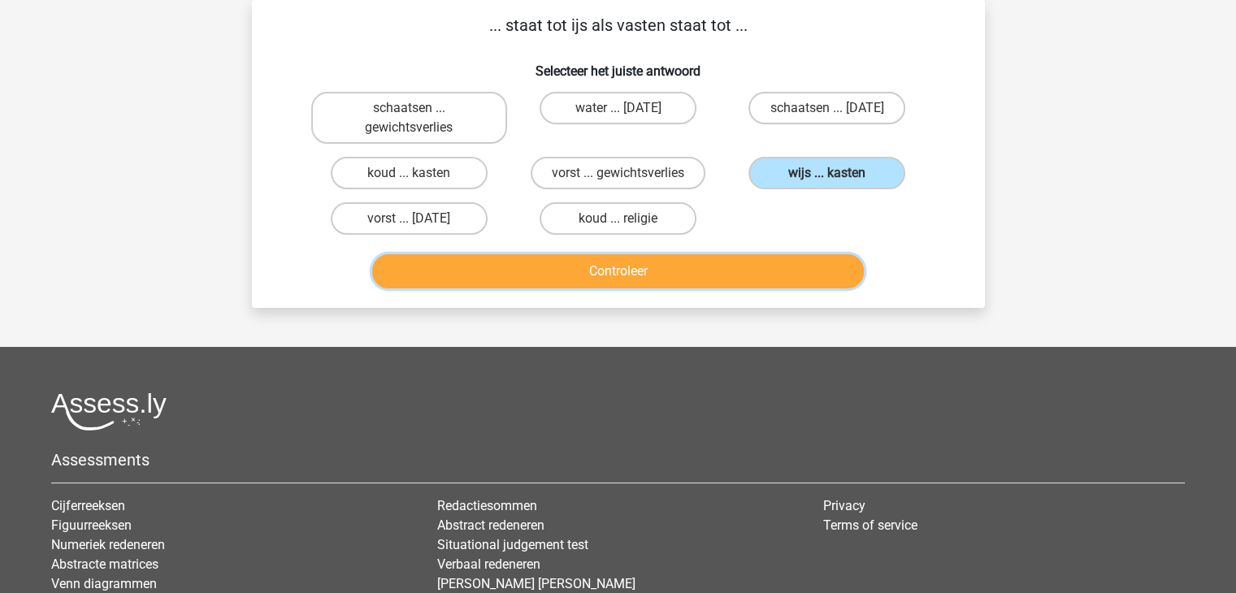
click at [579, 266] on button "Controleer" at bounding box center [618, 271] width 492 height 34
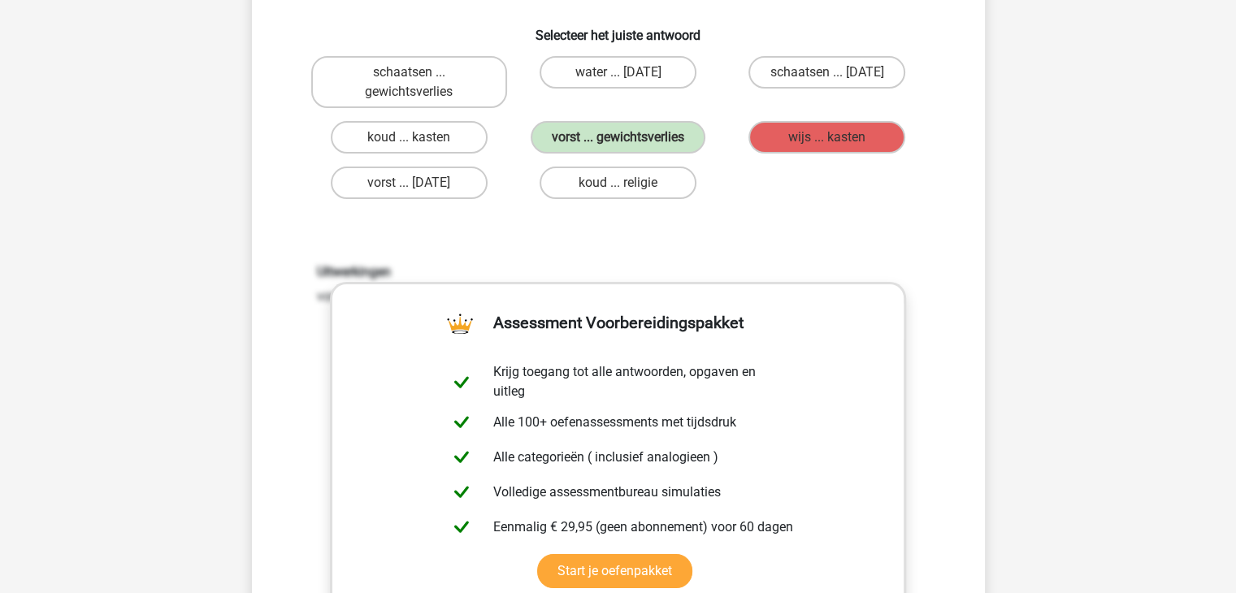
scroll to position [314, 0]
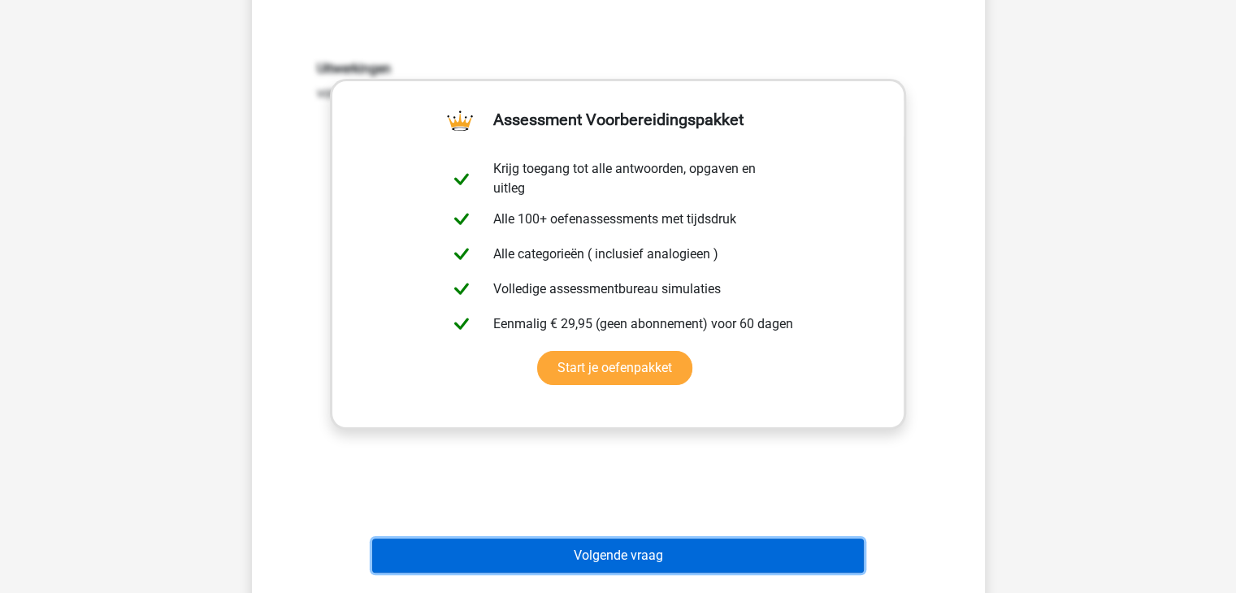
click at [631, 542] on button "Volgende vraag" at bounding box center [618, 556] width 492 height 34
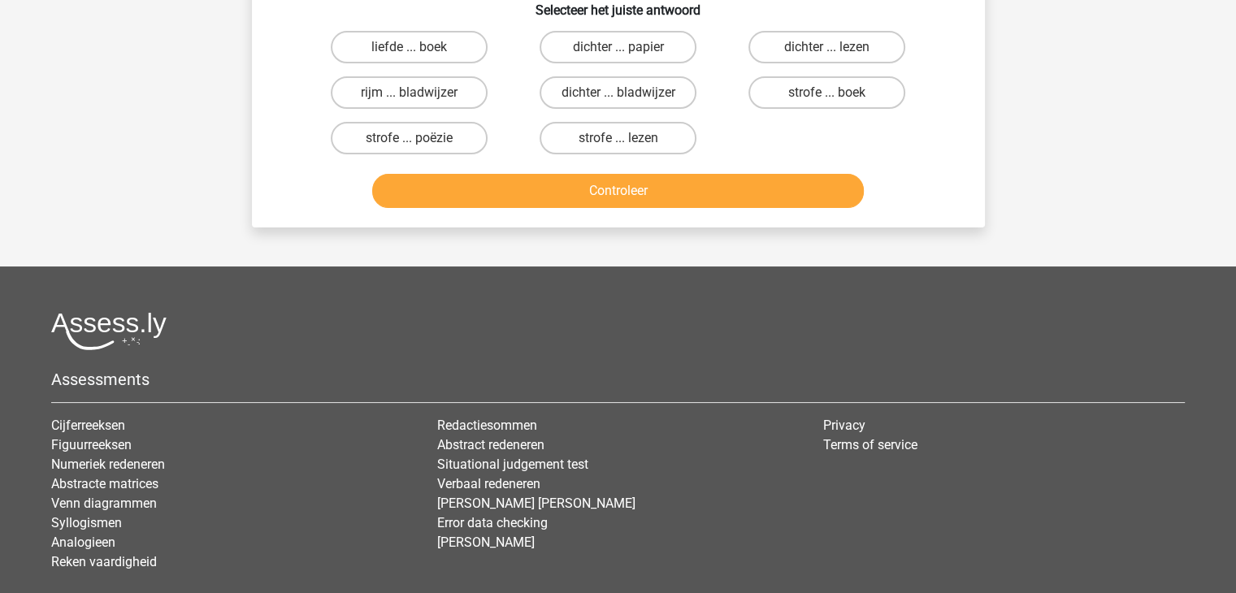
scroll to position [75, 0]
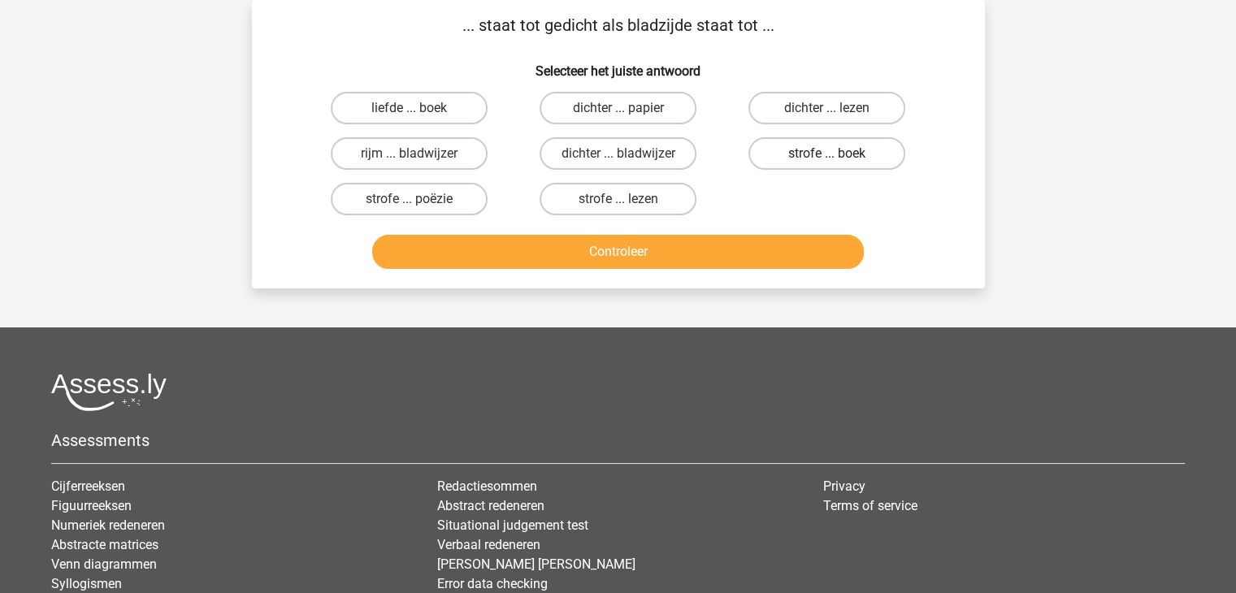
click at [865, 151] on label "strofe ... boek" at bounding box center [827, 153] width 157 height 33
click at [838, 154] on input "strofe ... boek" at bounding box center [832, 159] width 11 height 11
radio input "true"
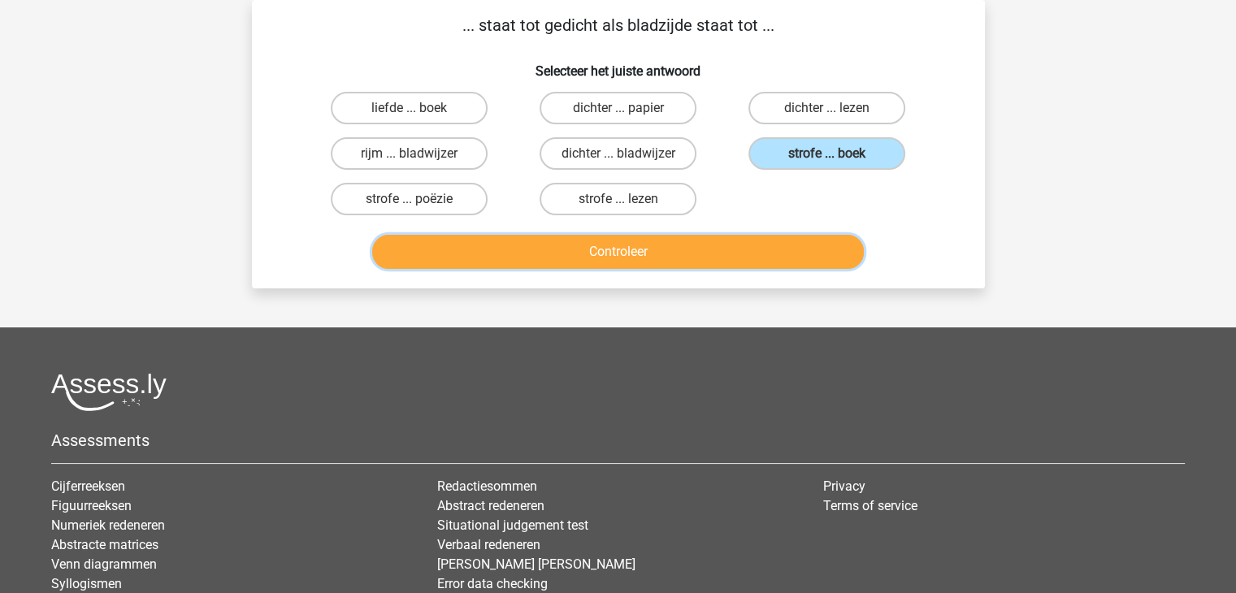
click at [679, 245] on button "Controleer" at bounding box center [618, 252] width 492 height 34
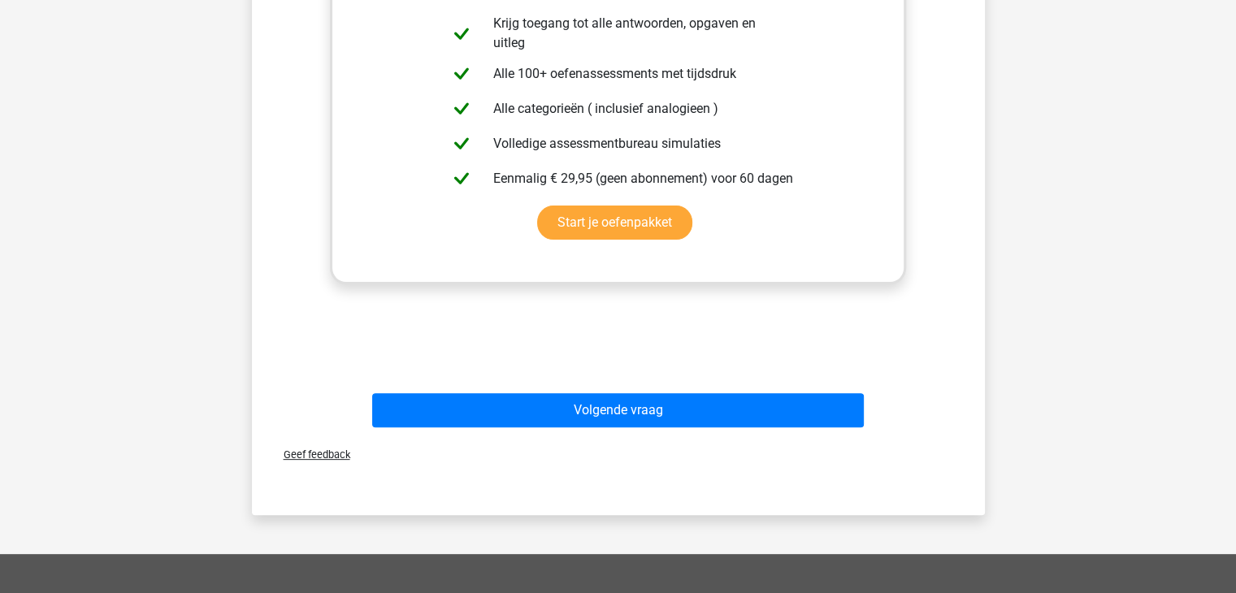
scroll to position [456, 0]
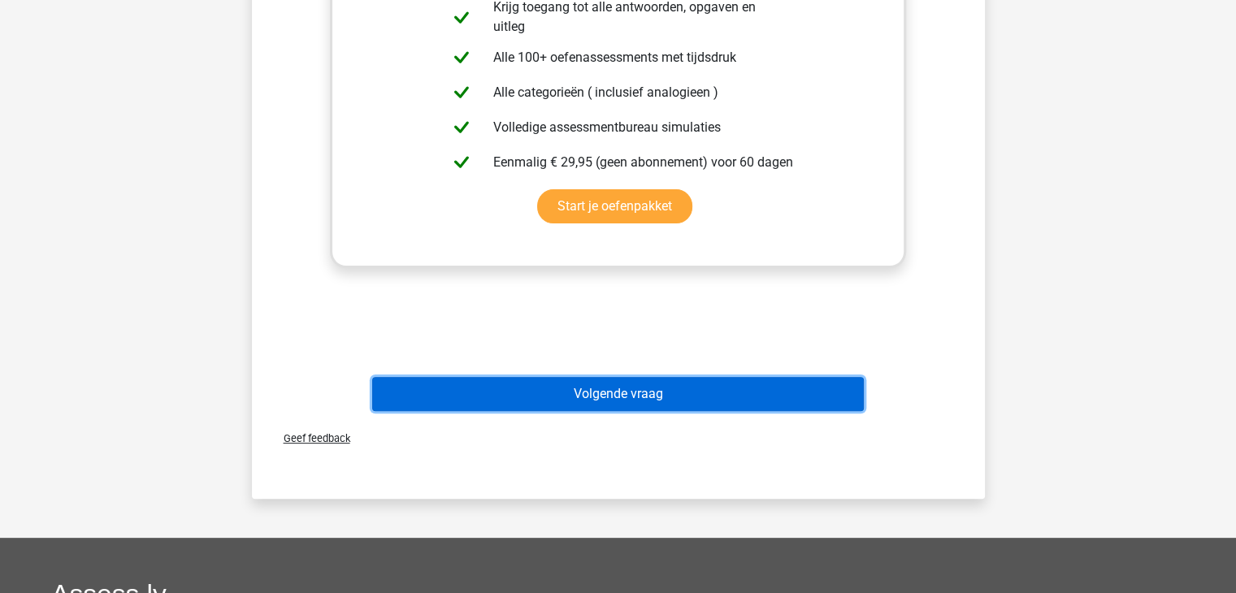
click at [649, 393] on button "Volgende vraag" at bounding box center [618, 394] width 492 height 34
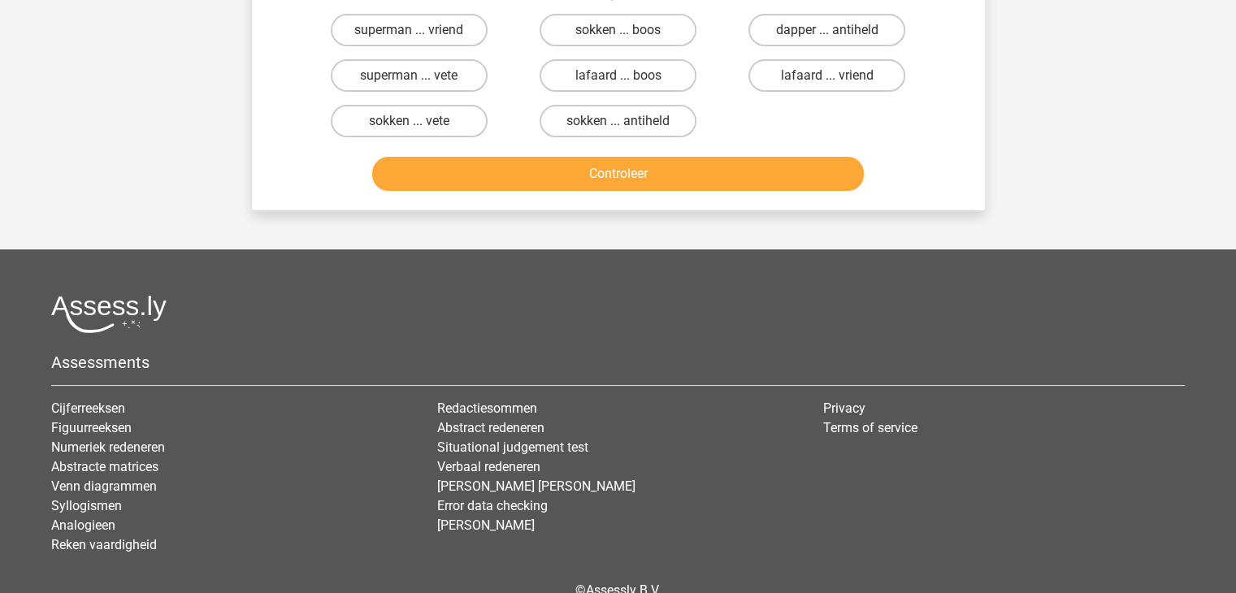
scroll to position [75, 0]
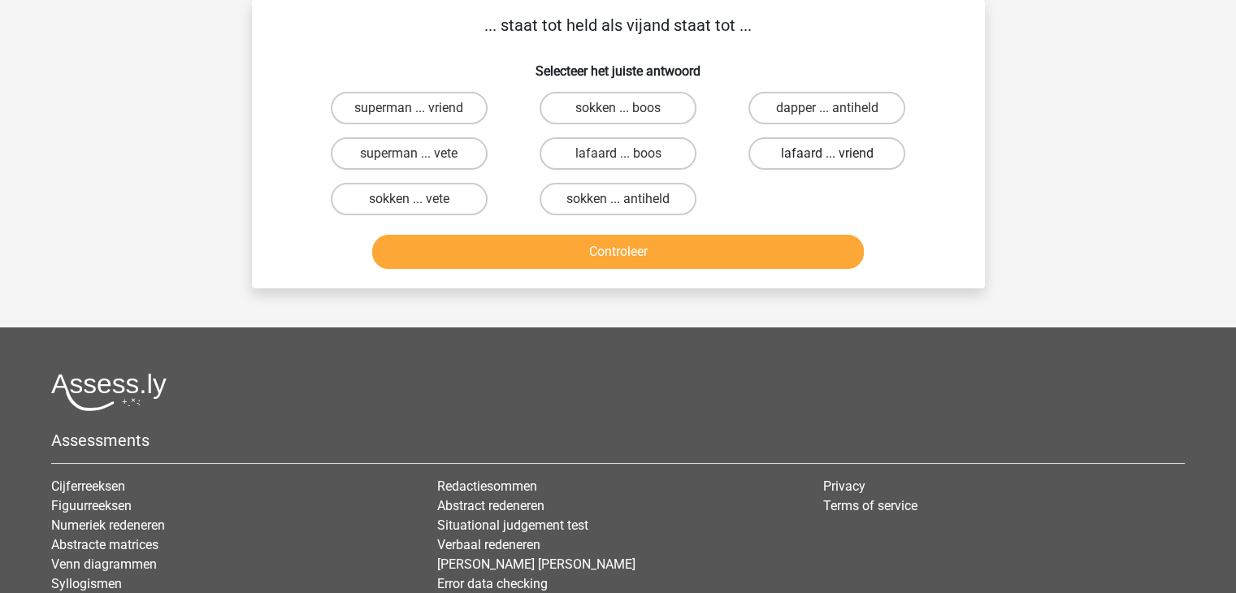
click at [884, 150] on label "lafaard ... vriend" at bounding box center [827, 153] width 157 height 33
click at [838, 154] on input "lafaard ... vriend" at bounding box center [832, 159] width 11 height 11
radio input "true"
click at [649, 267] on div "Controleer" at bounding box center [618, 255] width 627 height 41
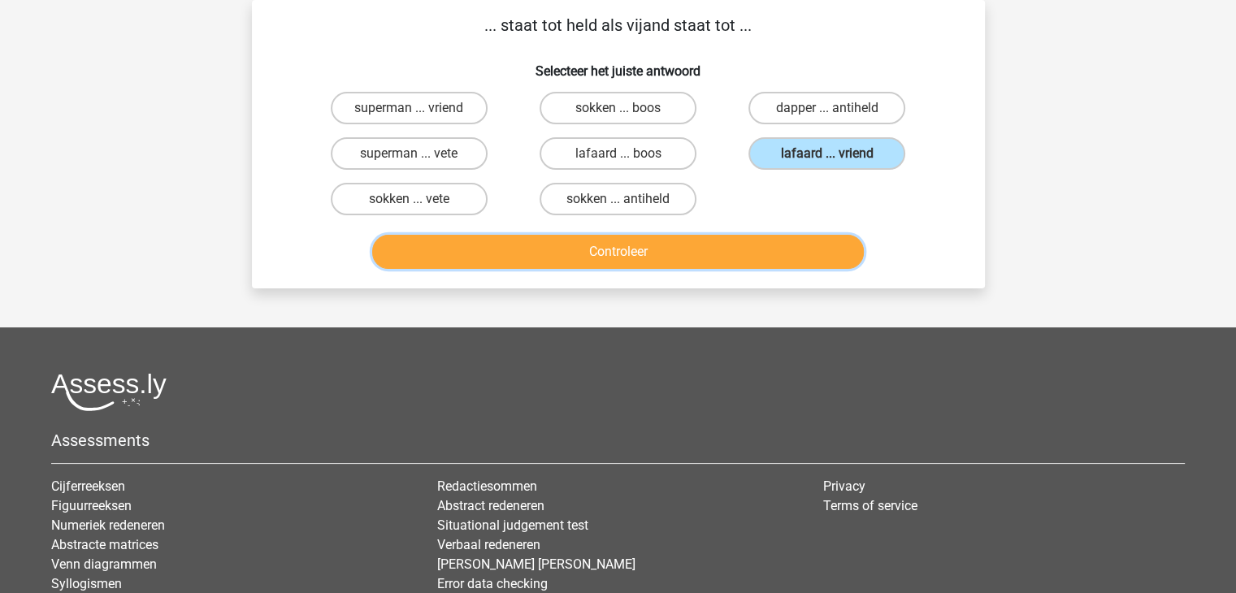
click at [667, 253] on button "Controleer" at bounding box center [618, 252] width 492 height 34
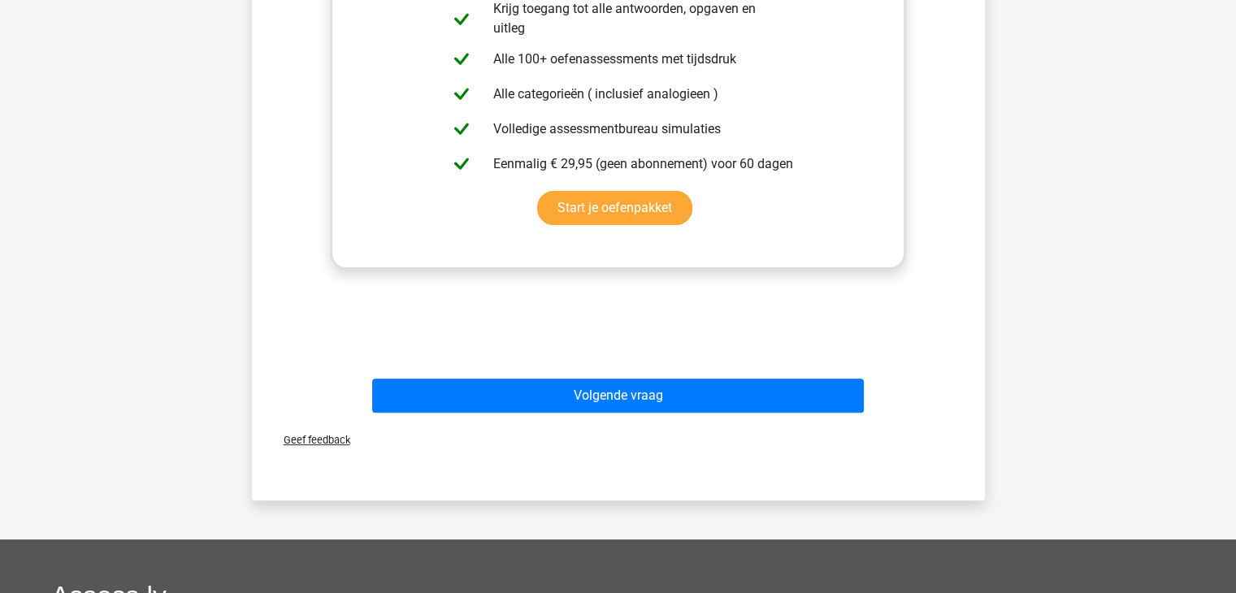
scroll to position [471, 0]
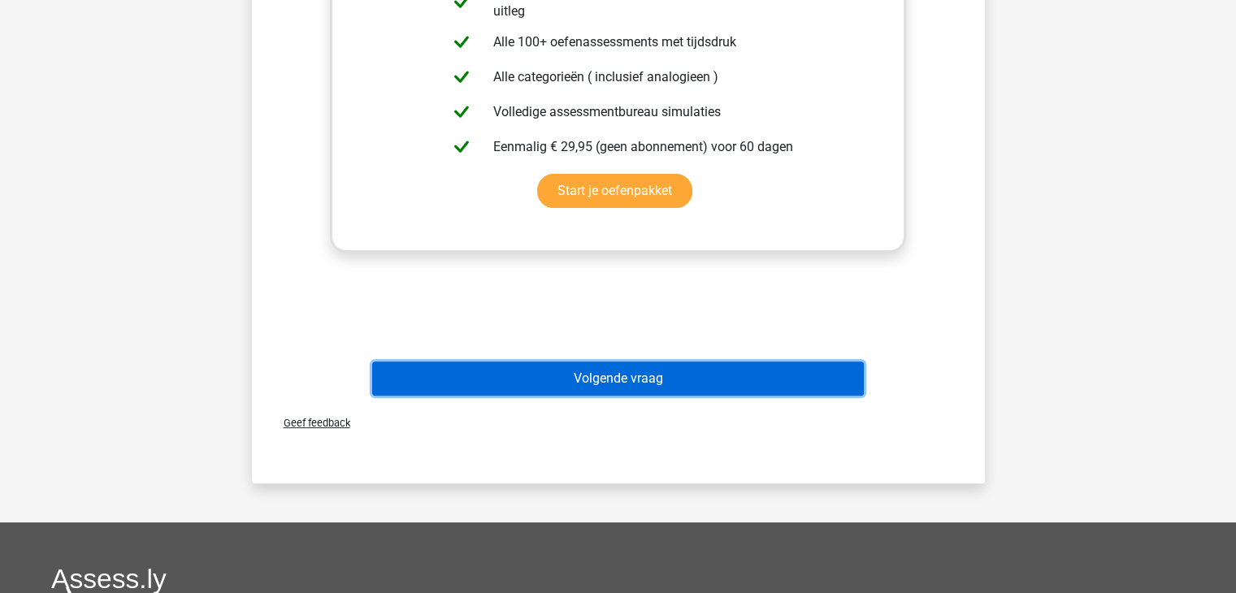
click at [695, 381] on button "Volgende vraag" at bounding box center [618, 379] width 492 height 34
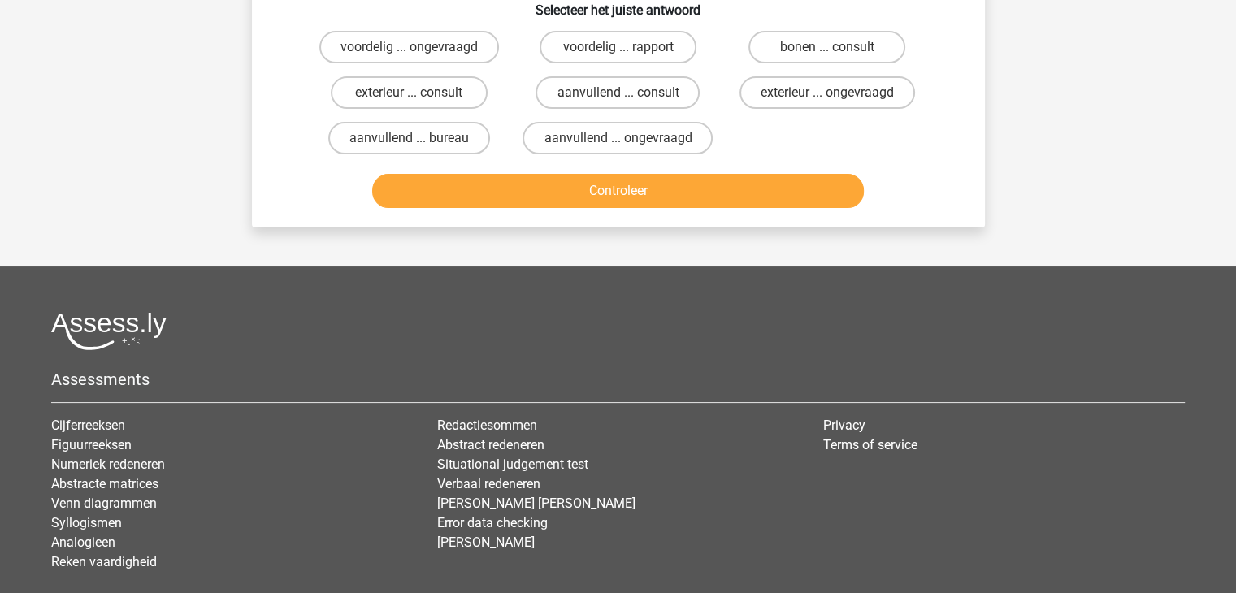
scroll to position [75, 0]
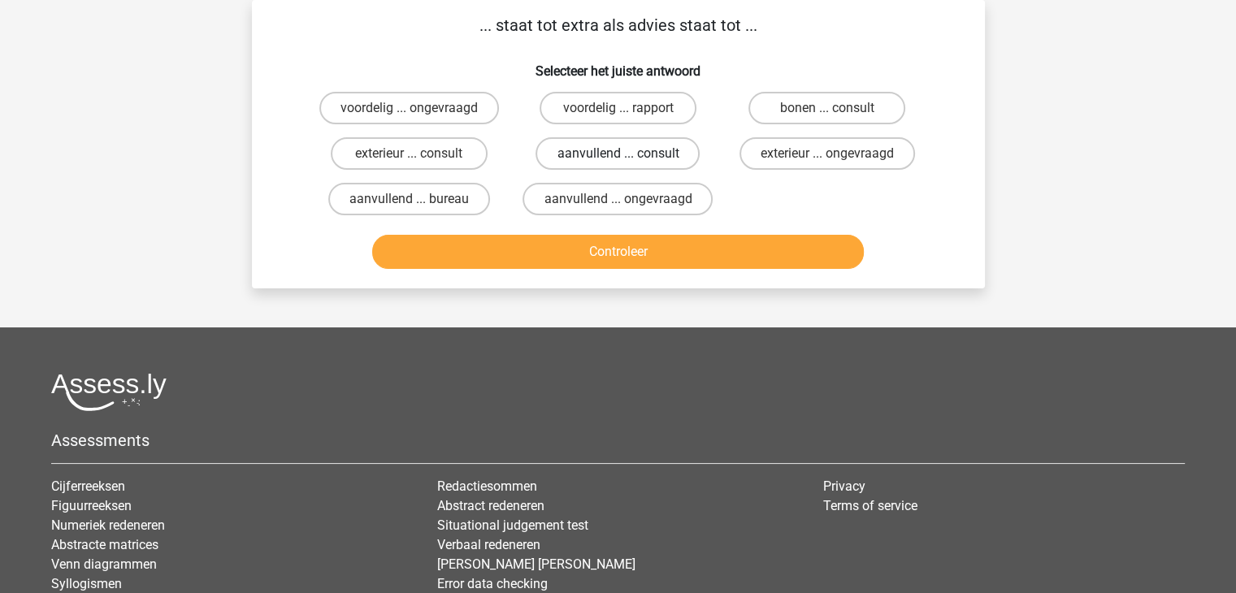
click at [664, 158] on label "aanvullend ... consult" at bounding box center [618, 153] width 164 height 33
click at [628, 158] on input "aanvullend ... consult" at bounding box center [623, 159] width 11 height 11
radio input "true"
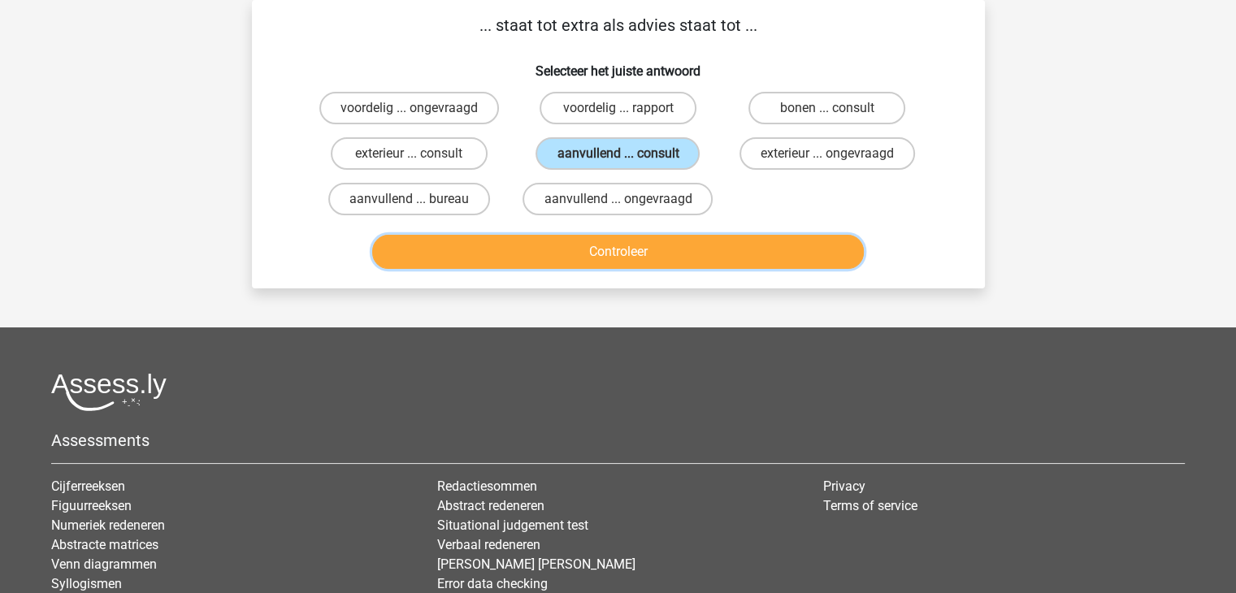
click at [662, 249] on button "Controleer" at bounding box center [618, 252] width 492 height 34
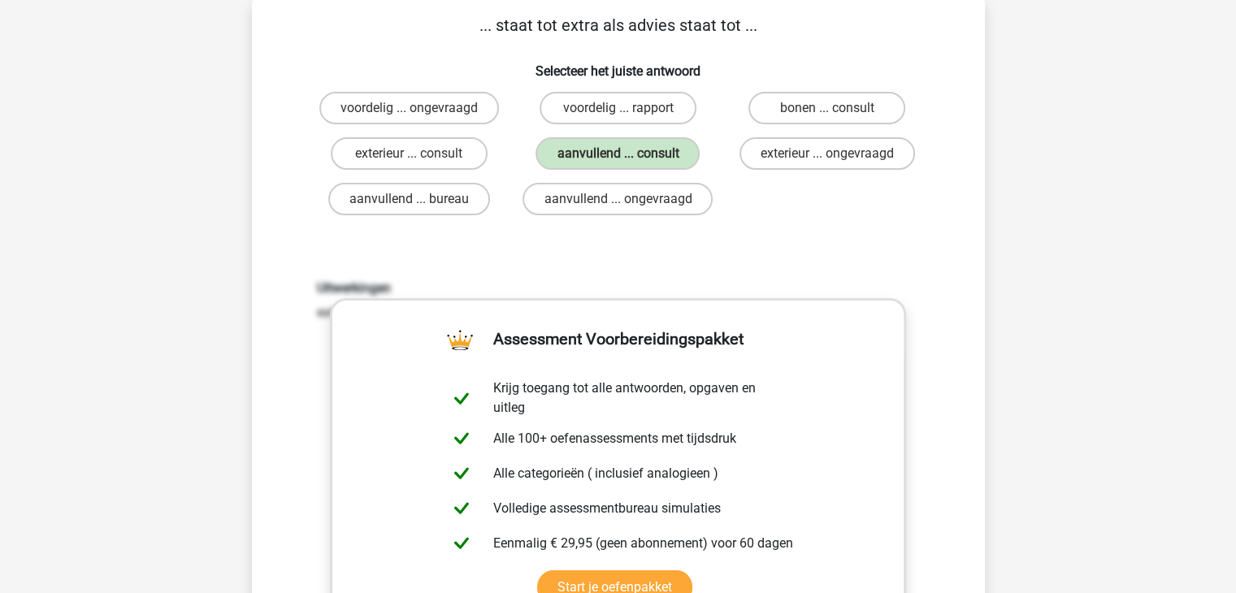
scroll to position [481, 0]
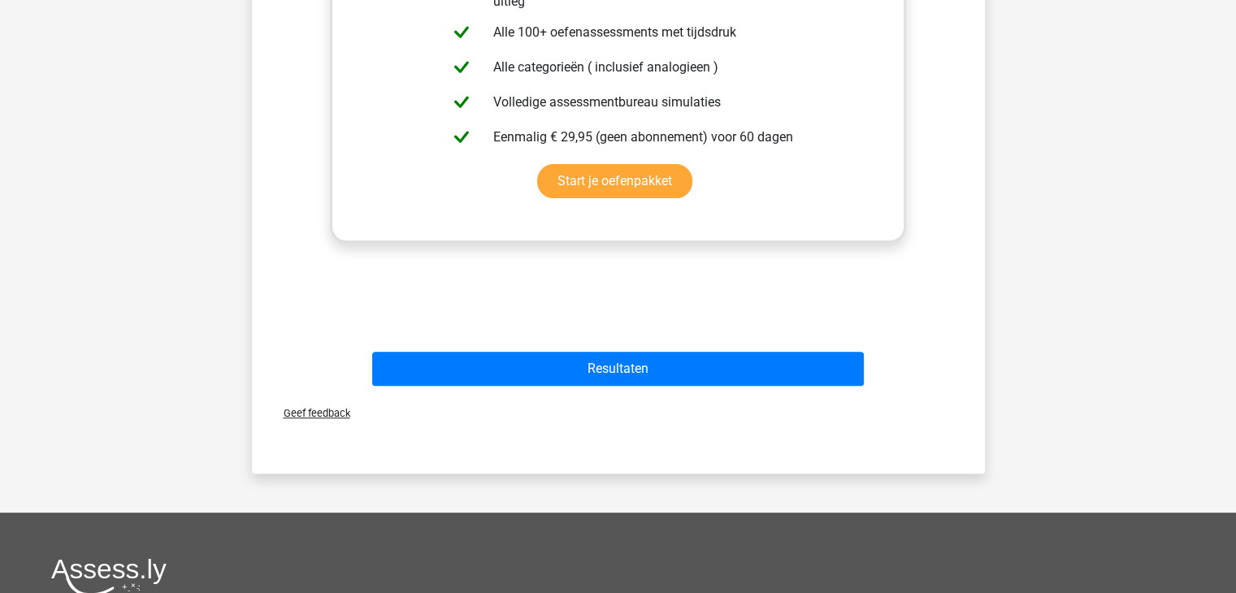
click at [640, 385] on div "Resultaten" at bounding box center [618, 372] width 627 height 41
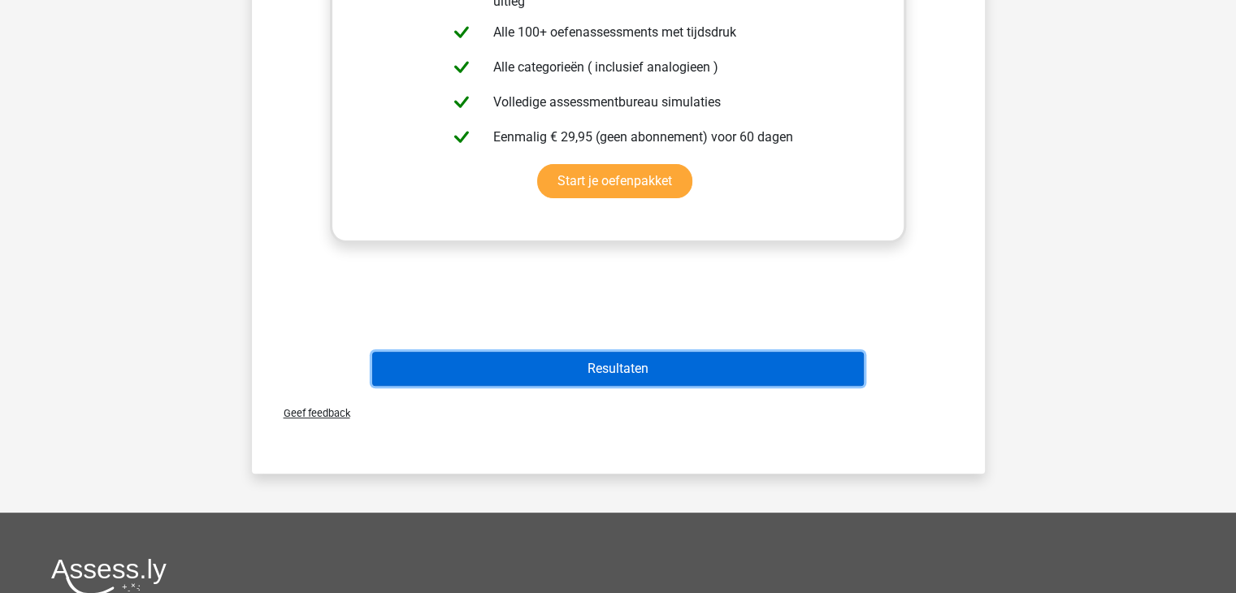
click at [644, 383] on button "Resultaten" at bounding box center [618, 369] width 492 height 34
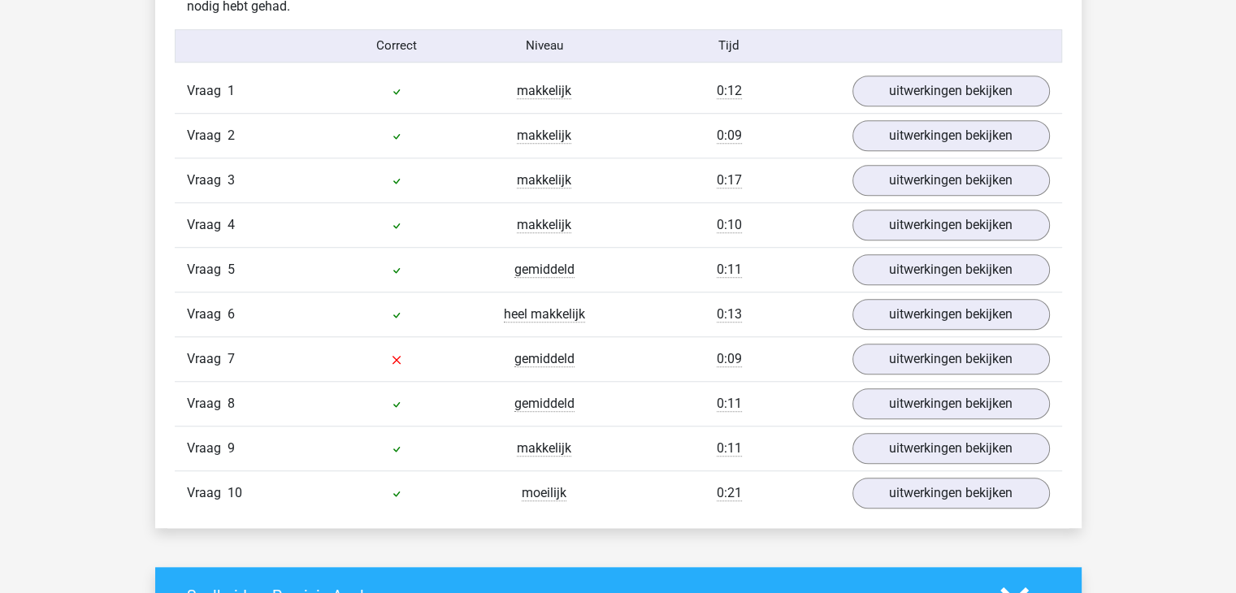
scroll to position [1367, 0]
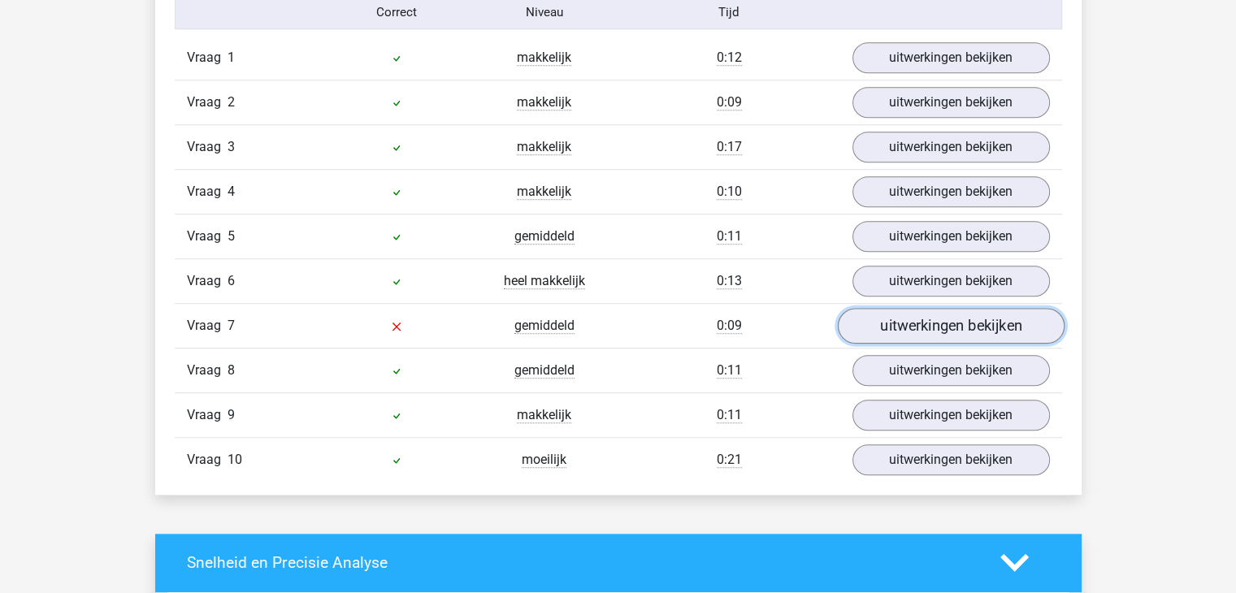
click at [1005, 332] on link "uitwerkingen bekijken" at bounding box center [950, 326] width 227 height 36
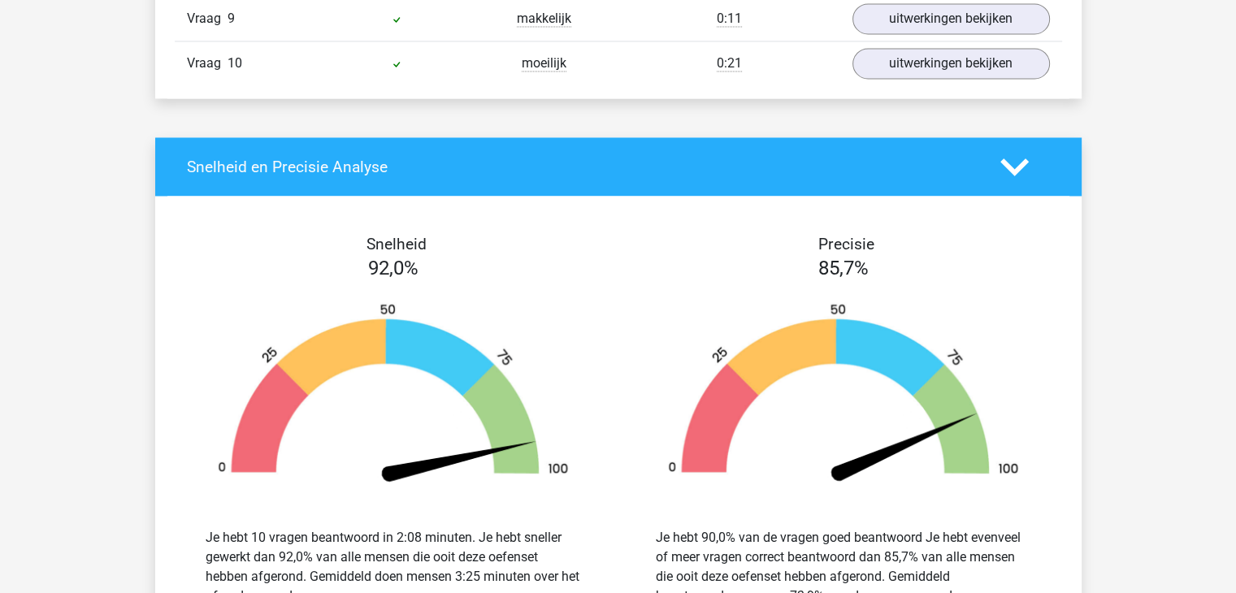
scroll to position [2610, 0]
